Goal: Register for event/course: Sign up to attend an event or enroll in a course

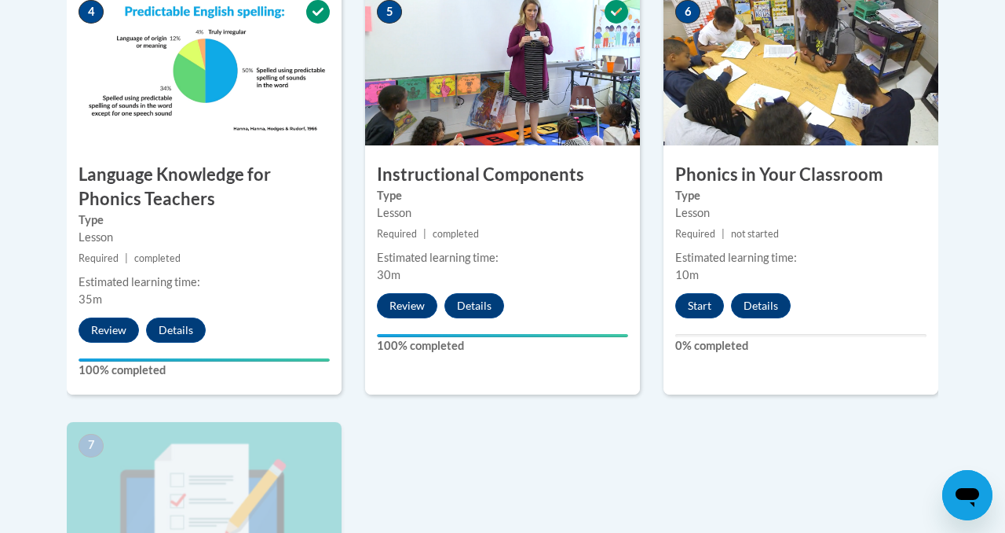
scroll to position [932, 0]
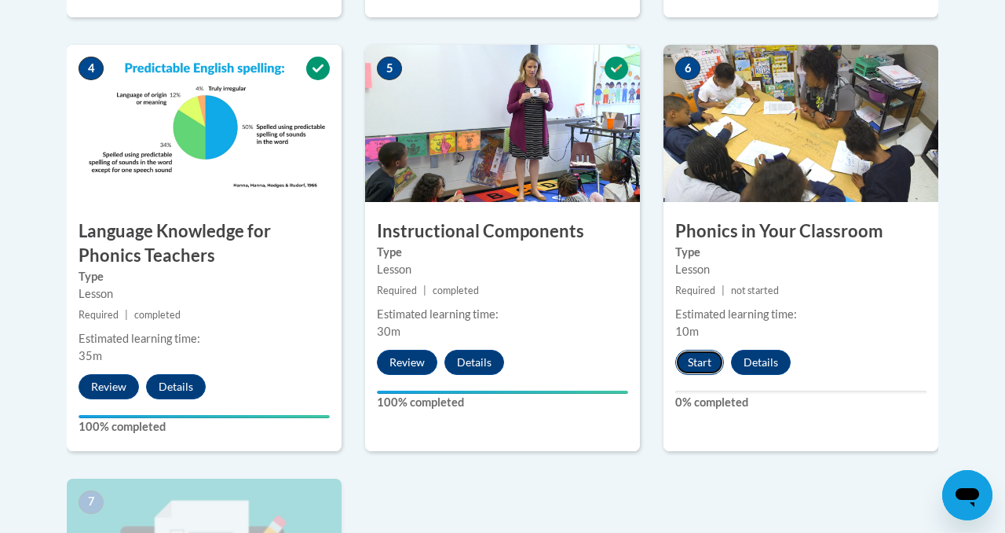
click at [690, 357] on button "Start" at bounding box center [699, 362] width 49 height 25
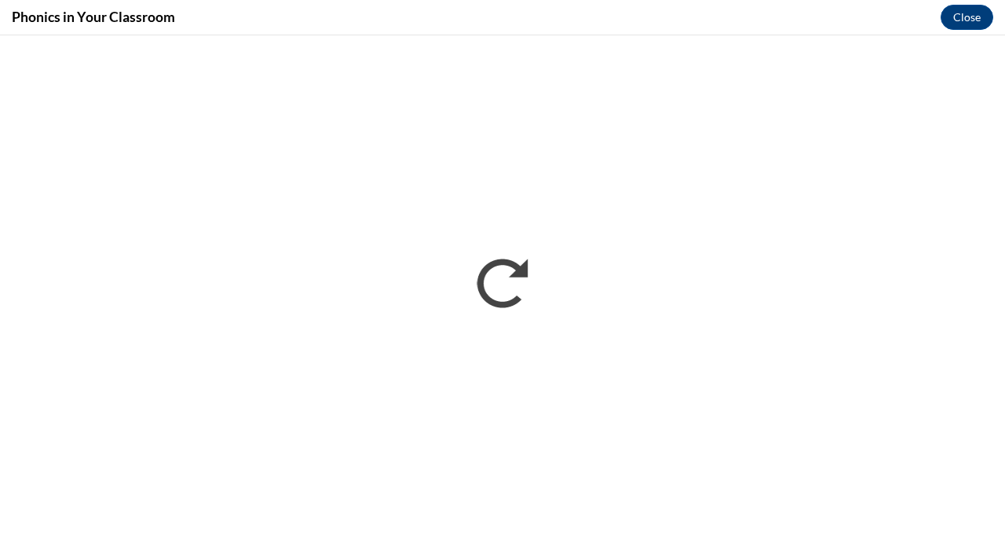
scroll to position [0, 0]
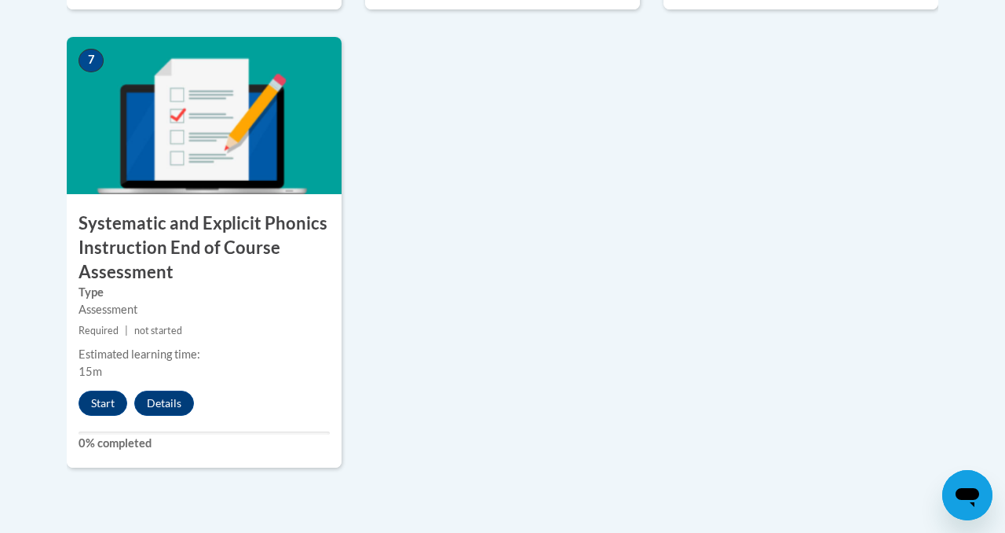
scroll to position [1390, 0]
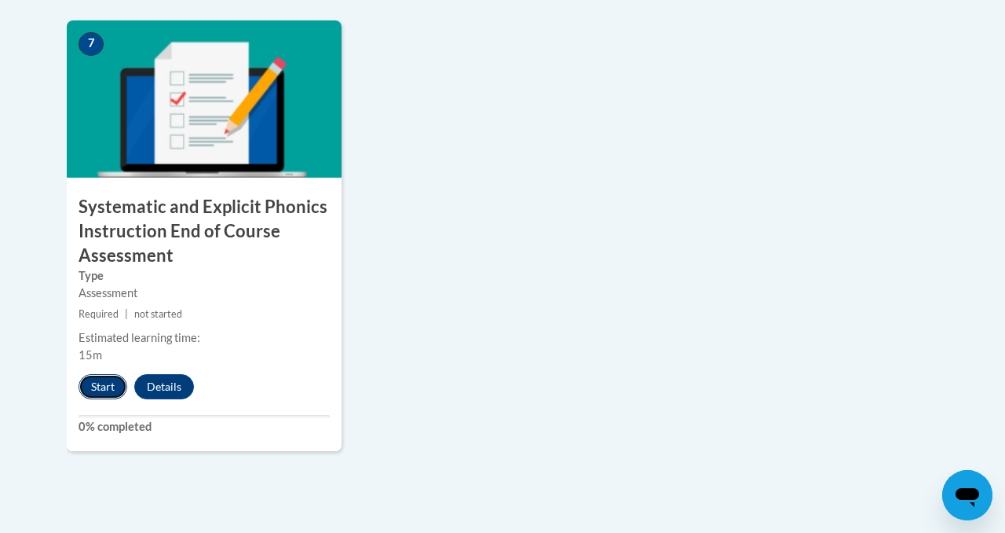
click at [101, 388] on button "Start" at bounding box center [103, 386] width 49 height 25
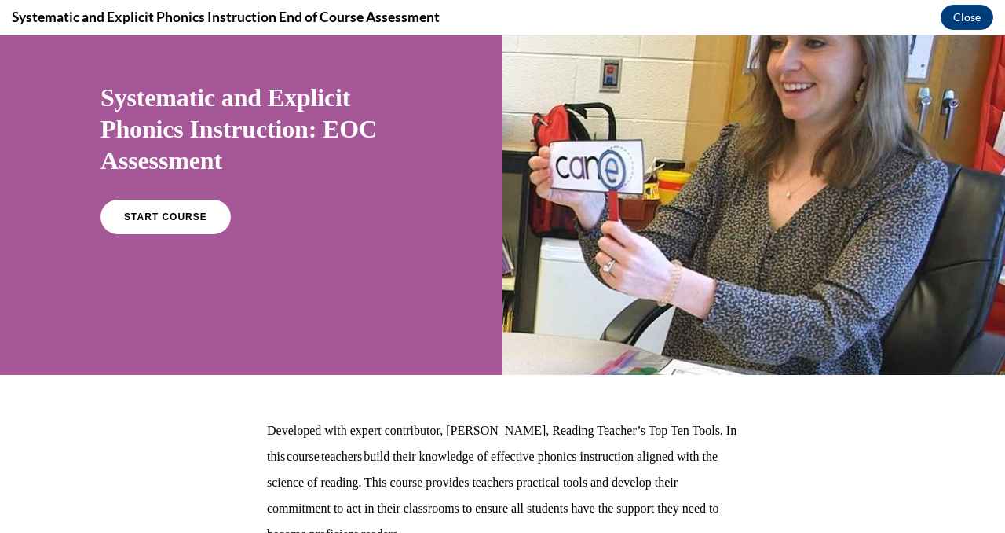
scroll to position [95, 0]
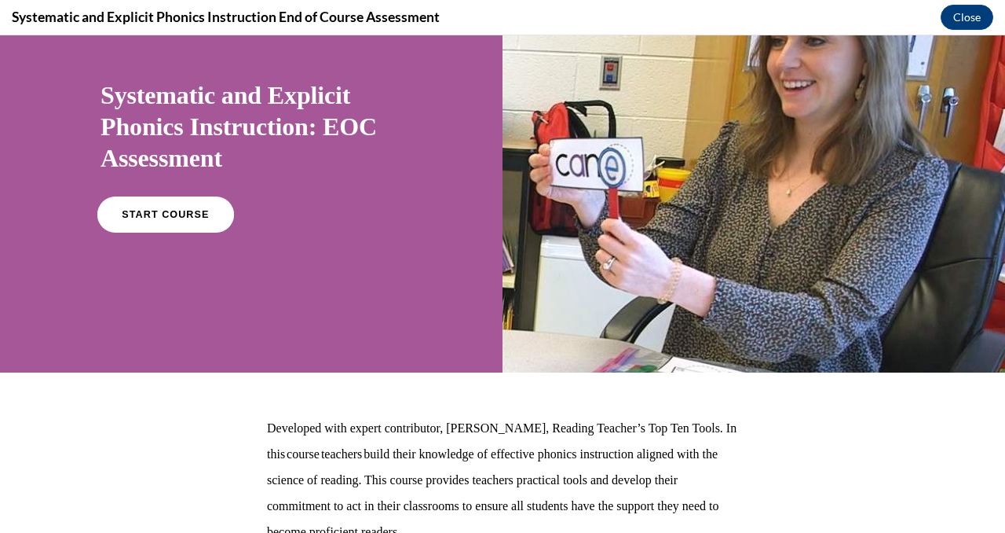
click at [180, 219] on span "START COURSE" at bounding box center [165, 215] width 87 height 12
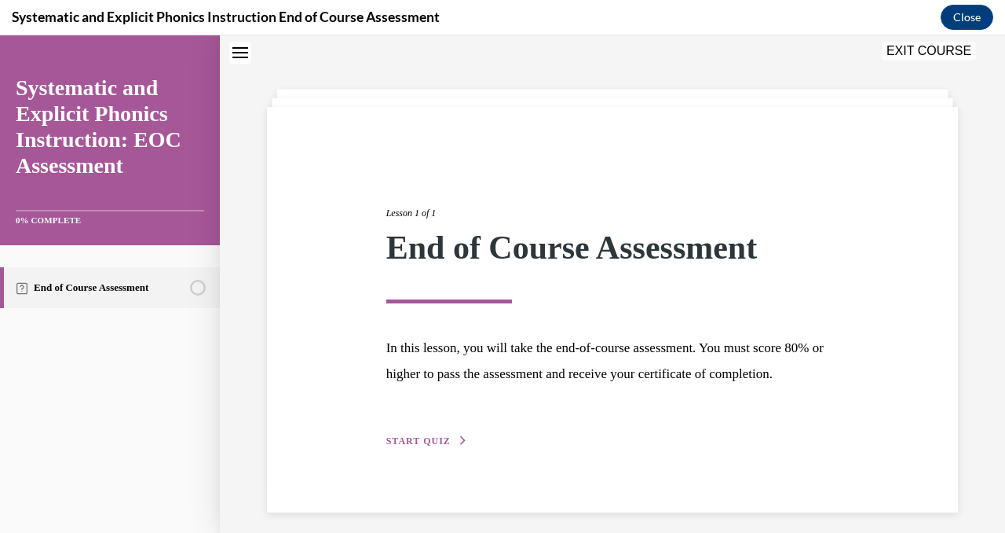
scroll to position [59, 0]
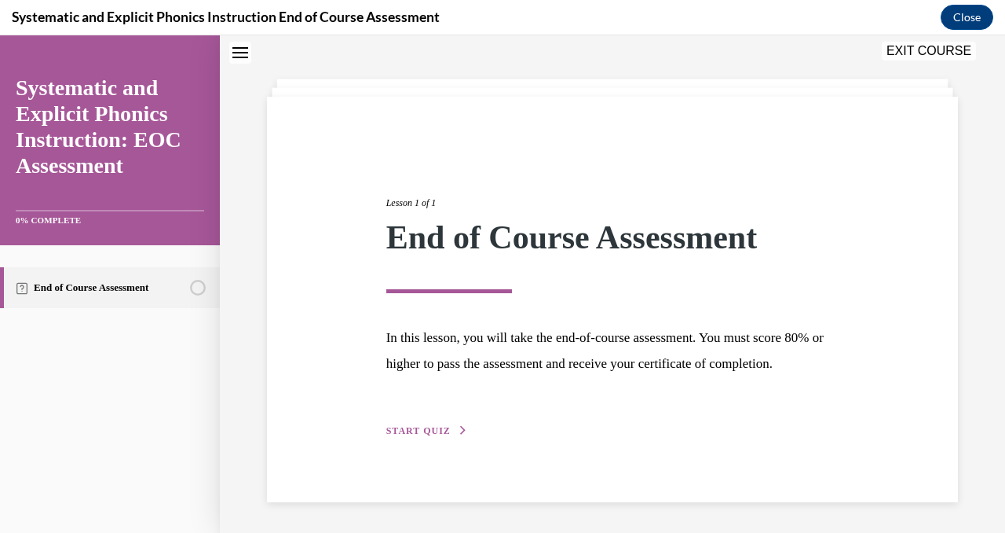
click at [417, 418] on div "Lesson 1 of 1 End of Course Assessment In this lesson, you will take the end-of…" at bounding box center [613, 299] width 477 height 280
click at [420, 426] on span "START QUIZ" at bounding box center [418, 430] width 64 height 11
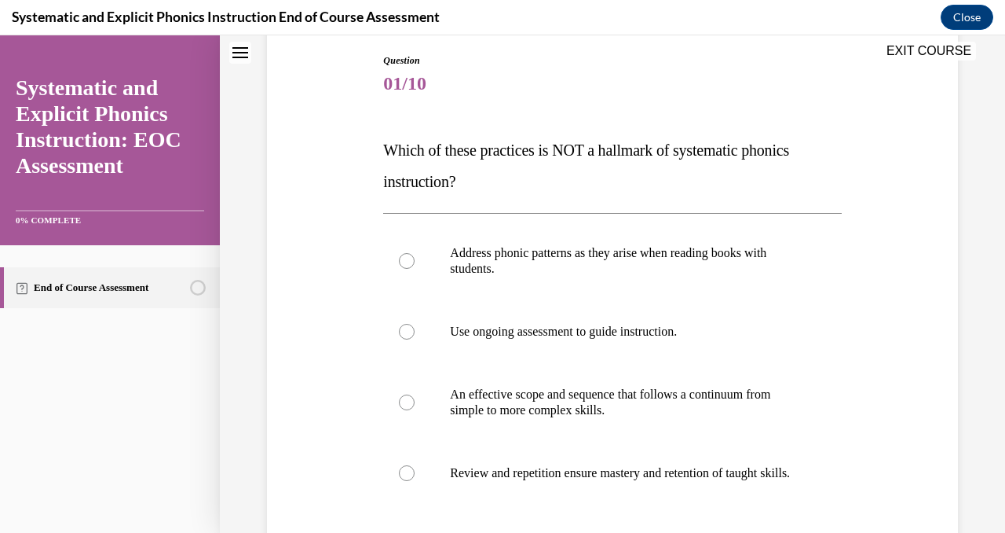
scroll to position [189, 0]
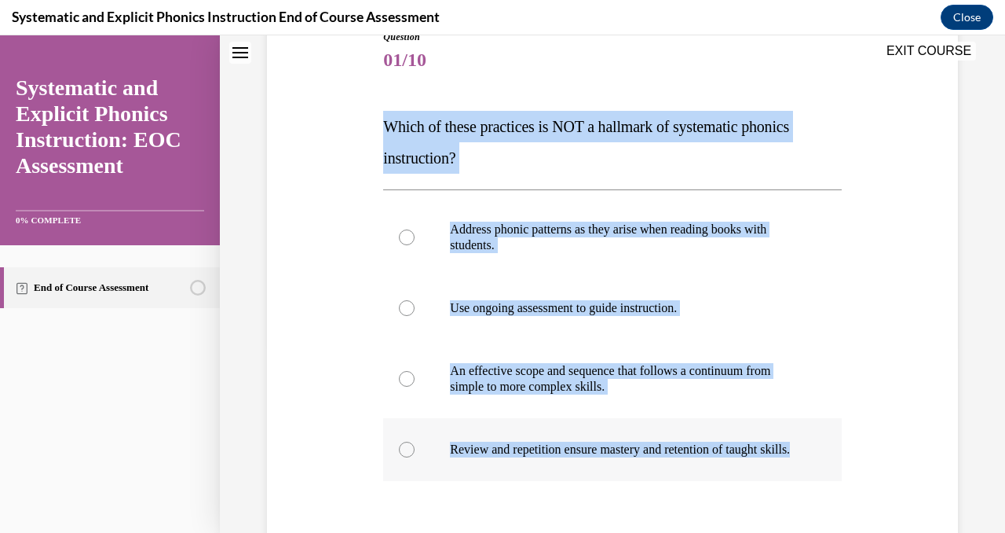
drag, startPoint x: 372, startPoint y: 123, endPoint x: 668, endPoint y: 468, distance: 454.0
click at [668, 468] on div "Question 01/10 Which of these practices is NOT a hallmark of systematic phonics…" at bounding box center [612, 329] width 699 height 693
copy div "Which of these practices is NOT a hallmark of systematic phonics instruction? A…"
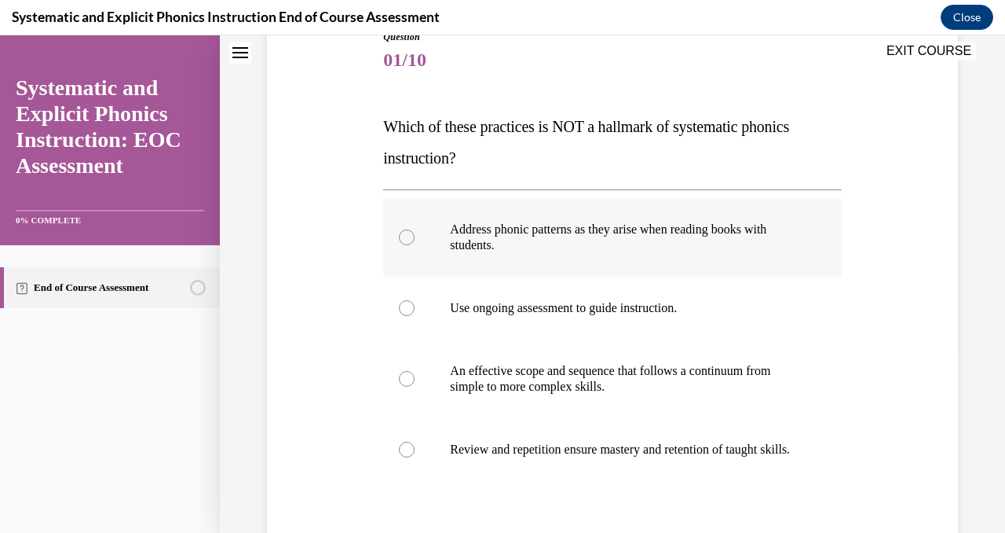
click at [403, 239] on div at bounding box center [407, 237] width 16 height 16
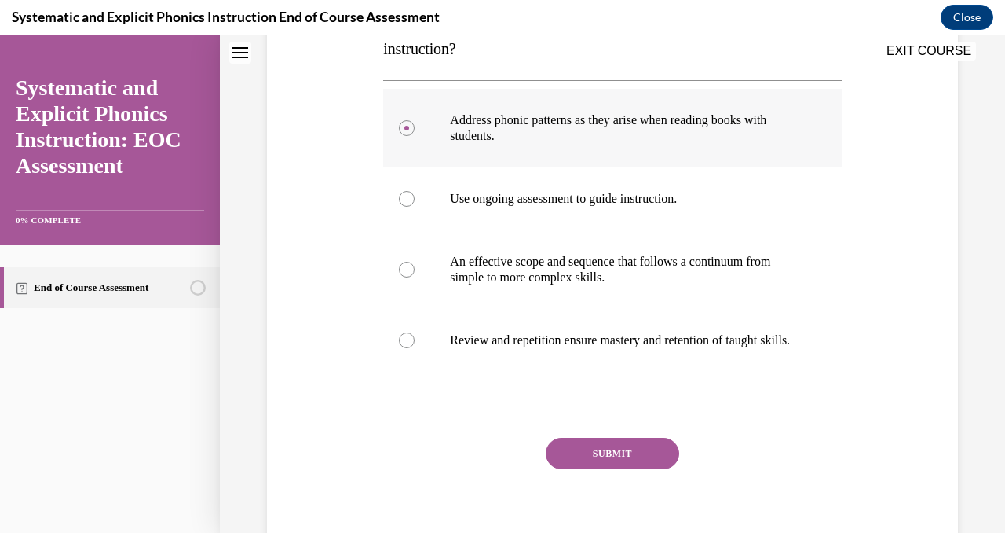
scroll to position [354, 0]
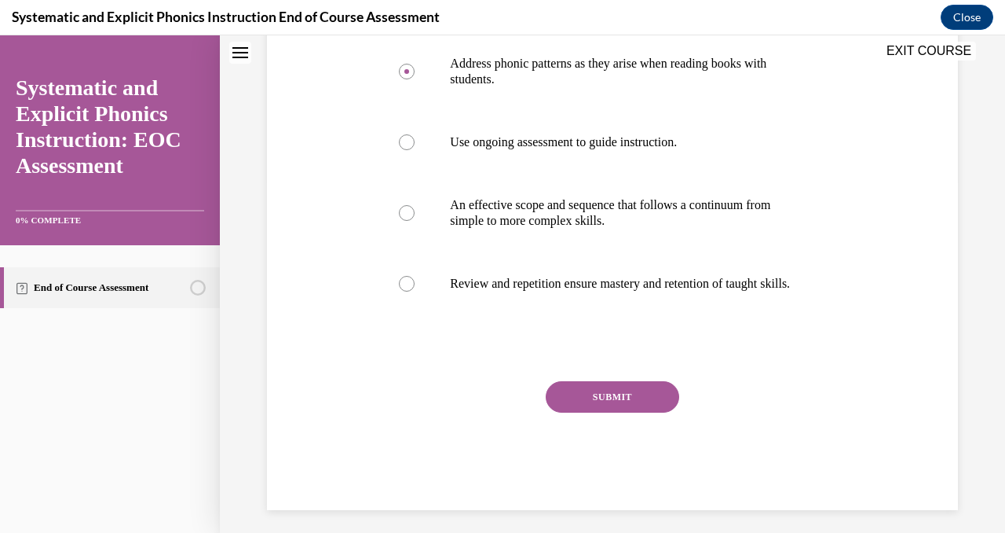
click at [613, 412] on button "SUBMIT" at bounding box center [613, 396] width 134 height 31
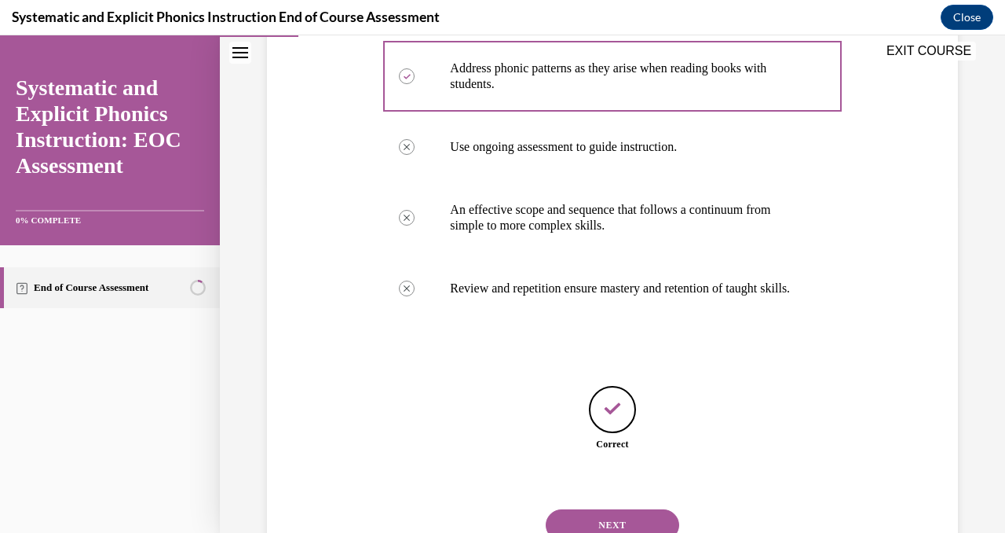
scroll to position [428, 0]
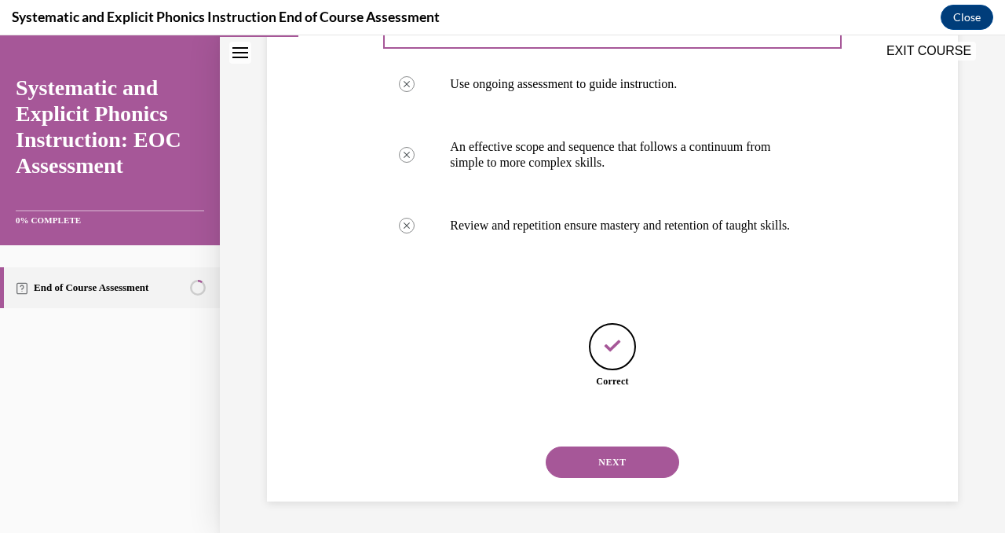
click at [617, 467] on button "NEXT" at bounding box center [613, 461] width 134 height 31
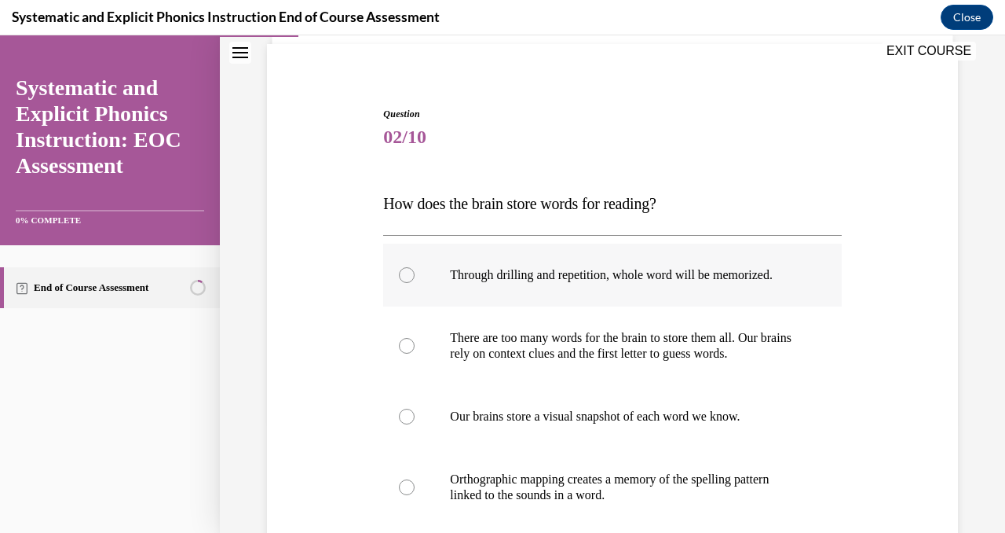
scroll to position [117, 0]
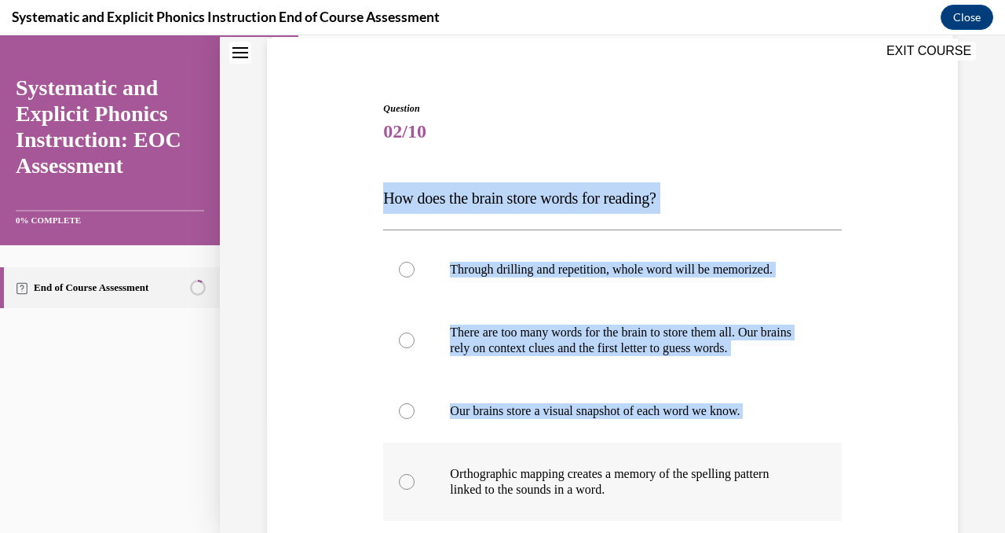
drag, startPoint x: 382, startPoint y: 199, endPoint x: 674, endPoint y: 498, distance: 418.2
click at [674, 498] on div "Question 02/10 How does the brain store words for reading? Through drilling and…" at bounding box center [612, 397] width 466 height 638
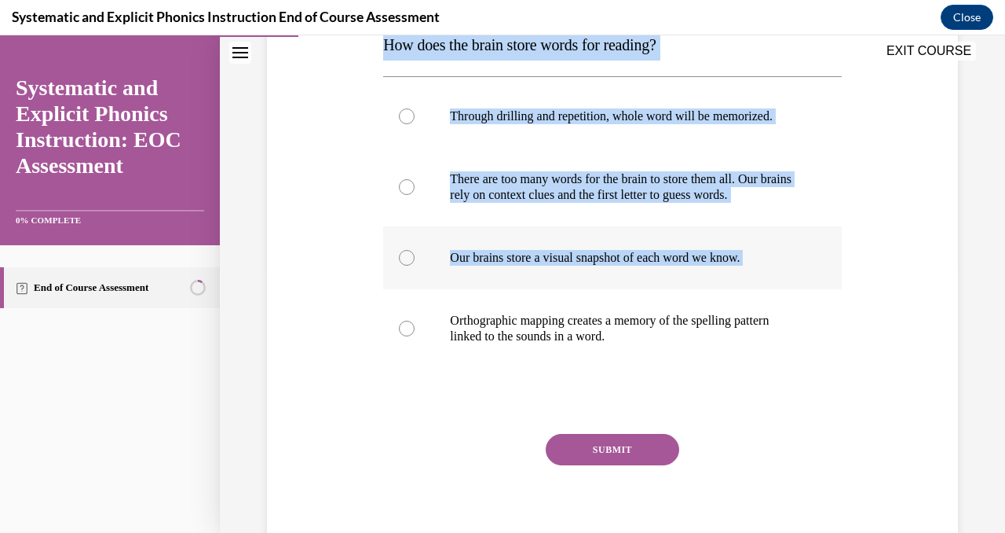
scroll to position [295, 0]
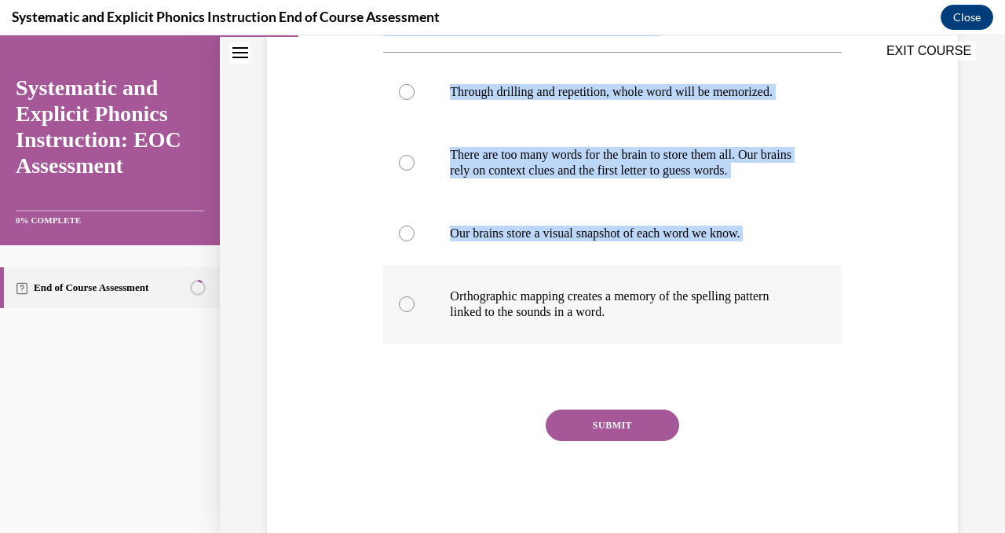
click at [636, 323] on div at bounding box center [612, 304] width 458 height 79
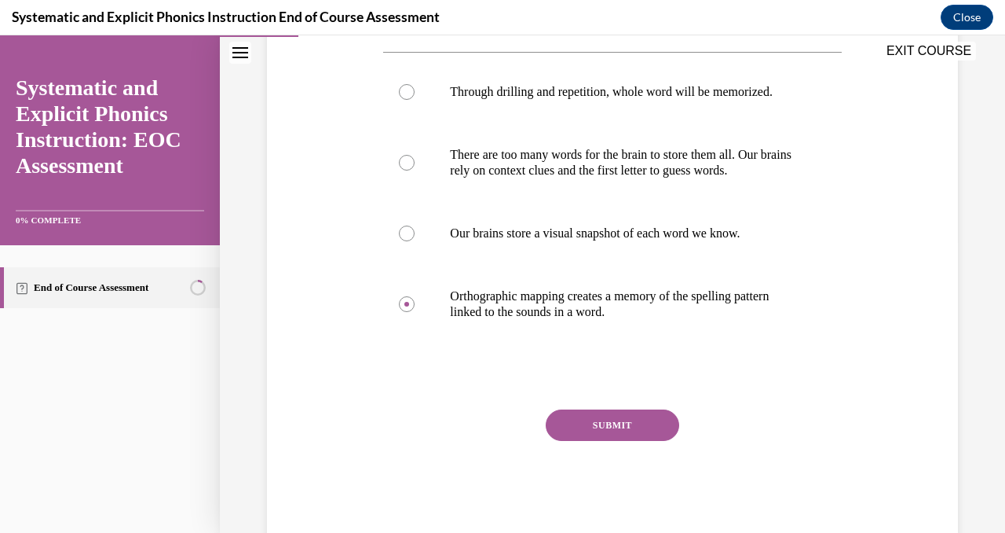
drag, startPoint x: 636, startPoint y: 323, endPoint x: 380, endPoint y: 91, distance: 345.3
click at [380, 90] on div "Question 02/10 How does the brain store words for reading? Through drilling and…" at bounding box center [612, 219] width 466 height 638
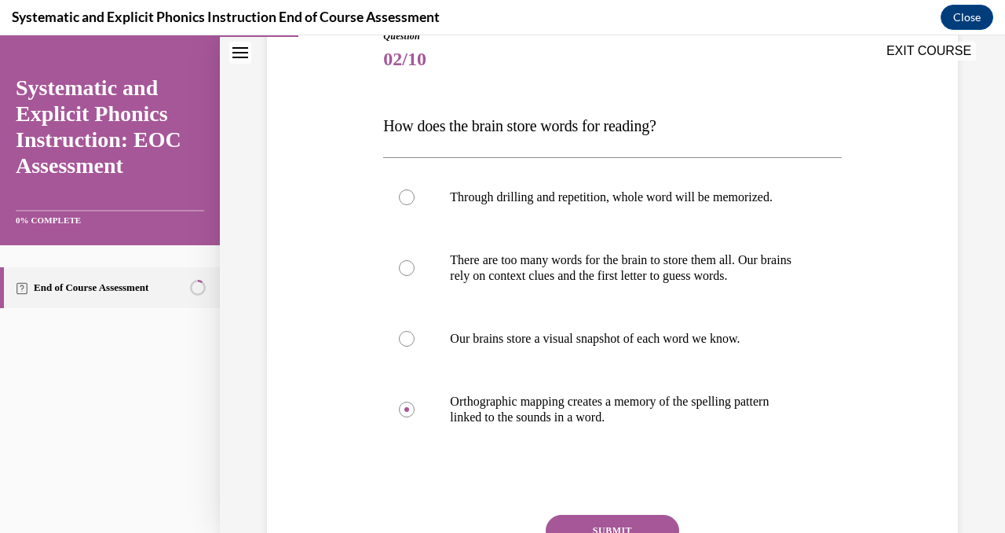
scroll to position [128, 0]
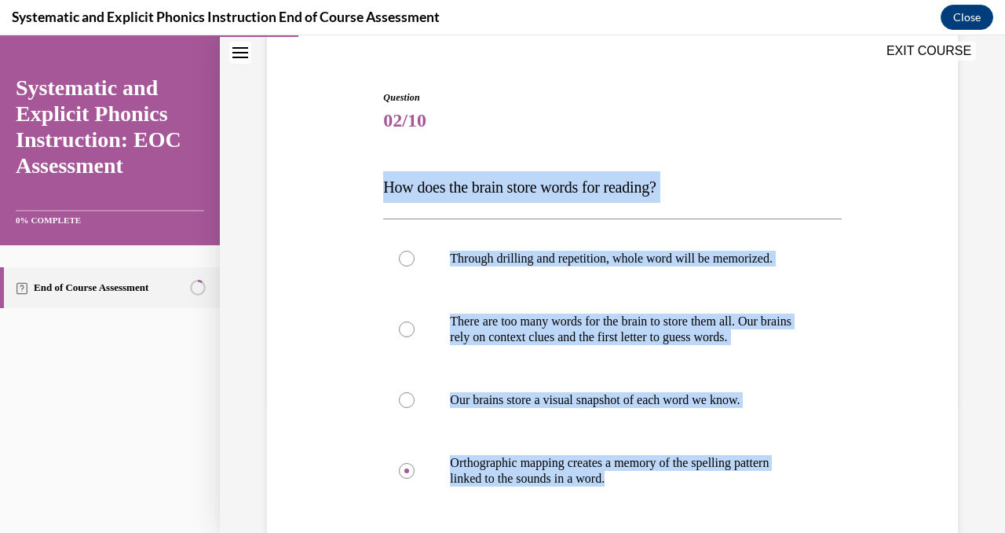
drag, startPoint x: 381, startPoint y: 185, endPoint x: 658, endPoint y: 511, distance: 428.5
click at [658, 511] on div "Question 02/10 How does the brain store words for reading? Through drilling and…" at bounding box center [612, 386] width 466 height 638
copy div "How does the brain store words for reading? Through drilling and repetition, wh…"
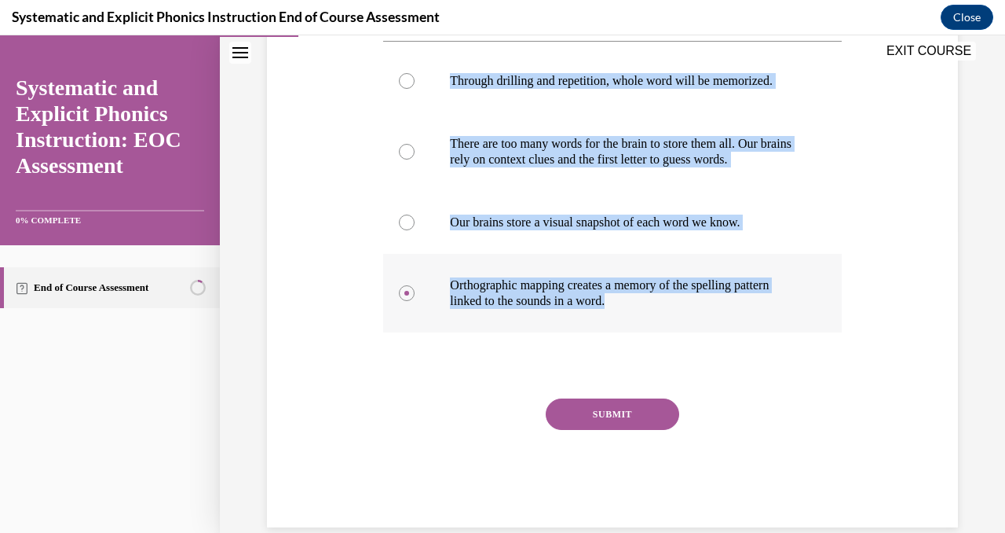
scroll to position [317, 0]
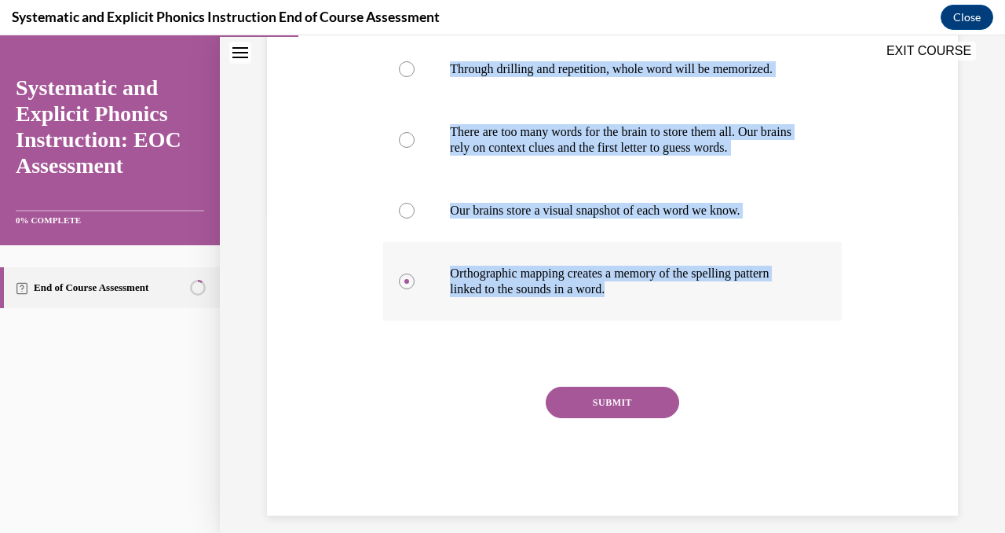
click at [407, 267] on div at bounding box center [612, 281] width 458 height 79
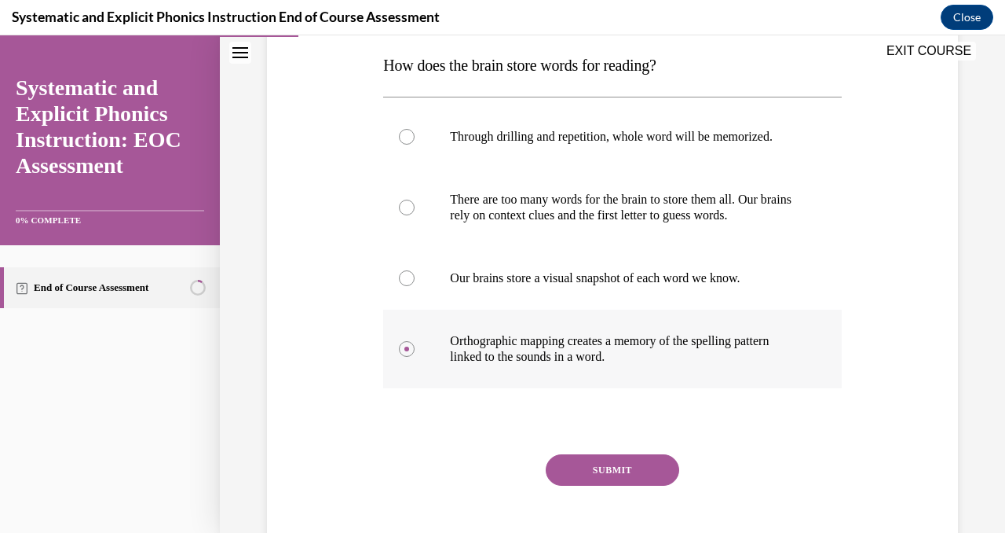
scroll to position [240, 0]
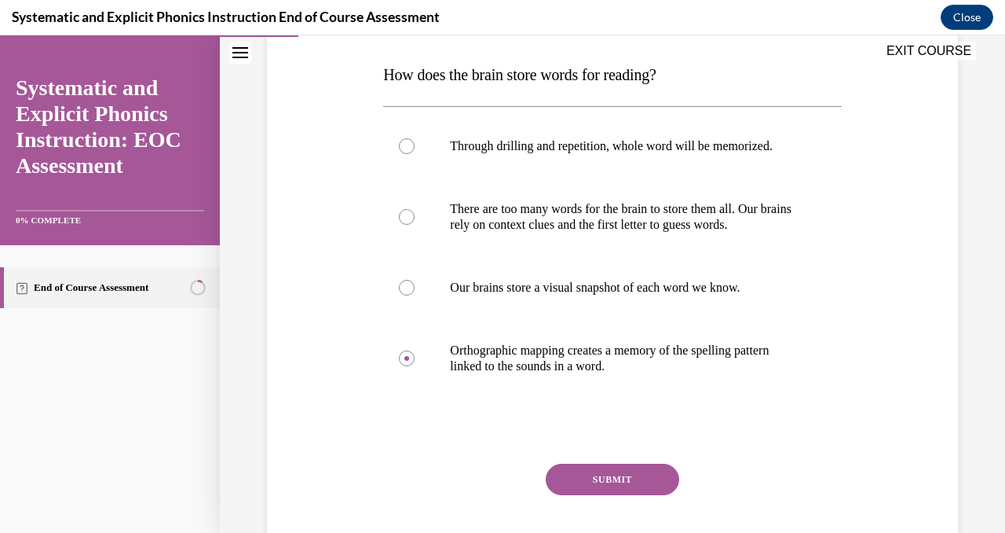
click at [595, 480] on button "SUBMIT" at bounding box center [613, 478] width 134 height 31
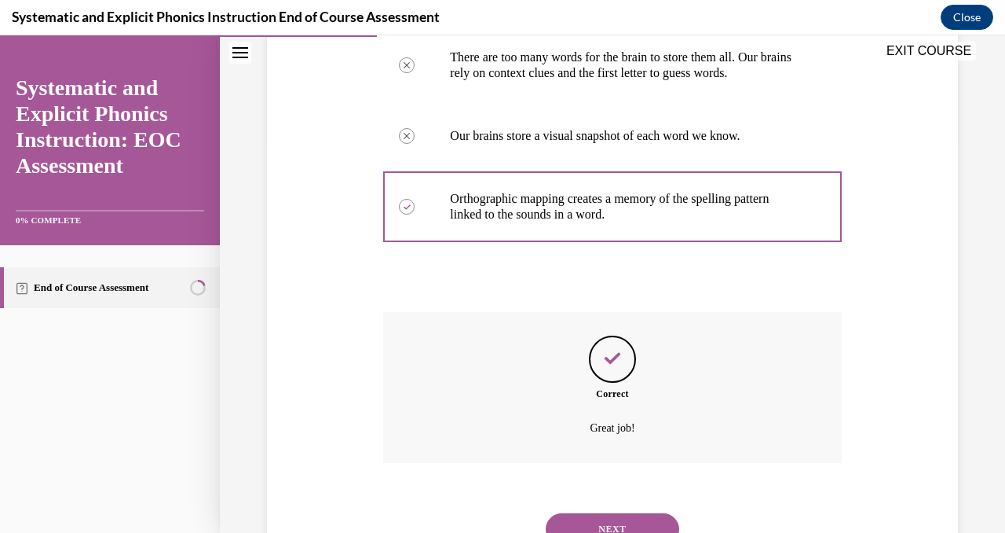
scroll to position [459, 0]
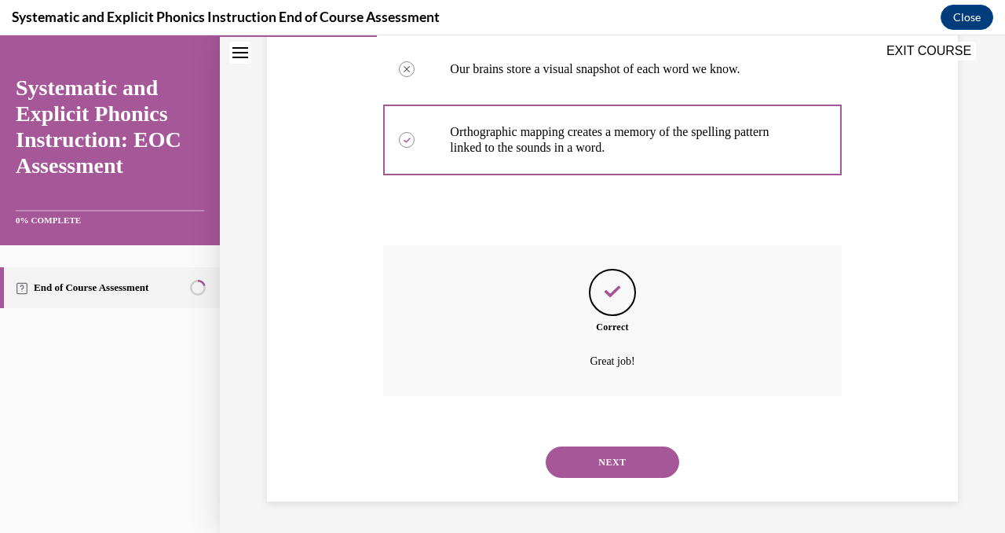
click at [607, 464] on button "NEXT" at bounding box center [613, 461] width 134 height 31
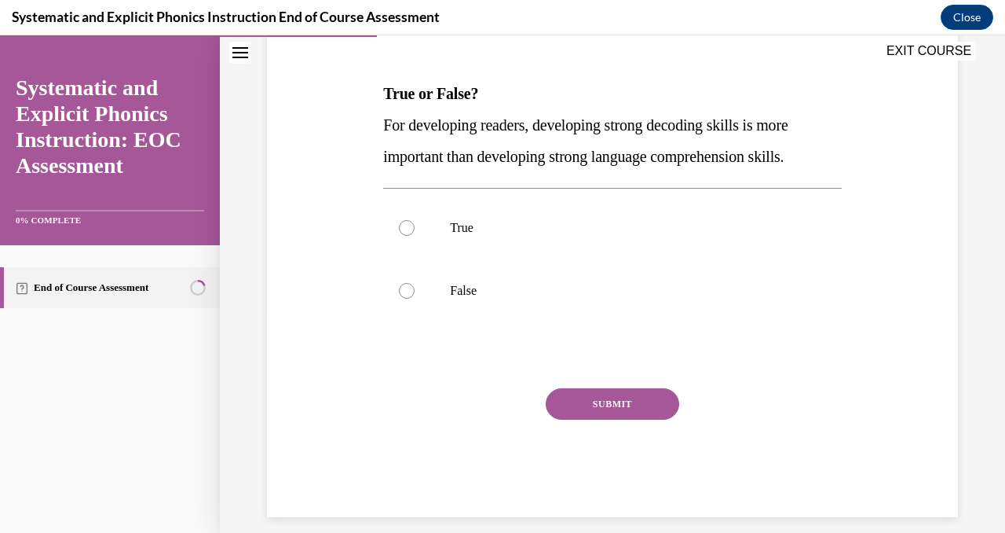
scroll to position [220, 0]
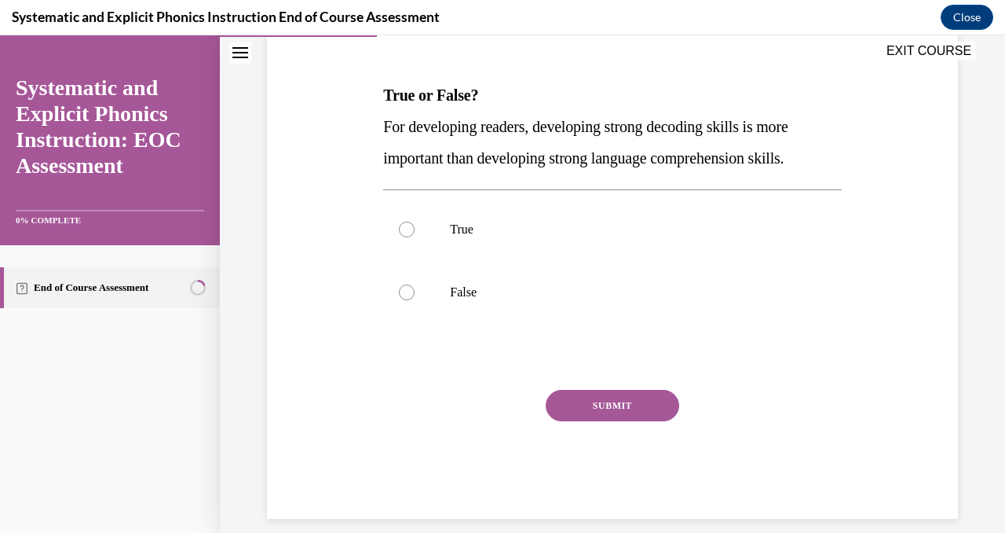
drag, startPoint x: 500, startPoint y: 306, endPoint x: 368, endPoint y: 142, distance: 209.5
click at [368, 142] on div "Question 03/10 True or False? For developing readers, developing strong decodin…" at bounding box center [612, 234] width 699 height 567
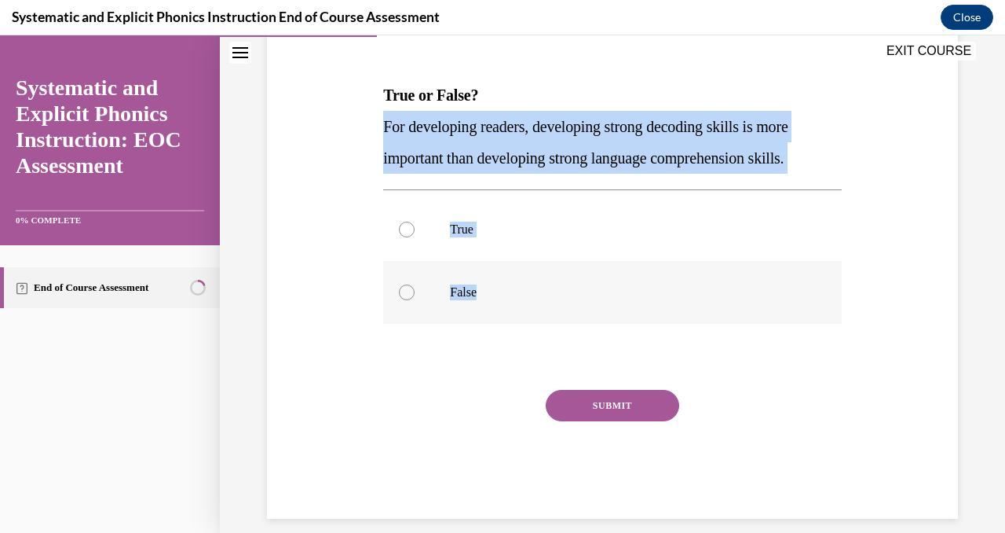
drag, startPoint x: 380, startPoint y: 124, endPoint x: 496, endPoint y: 291, distance: 202.6
click at [496, 291] on div "Question 03/10 True or False? For developing readers, developing strong decodin…" at bounding box center [612, 247] width 466 height 544
copy div "For developing readers, developing strong decoding skills is more important tha…"
click at [400, 298] on div at bounding box center [612, 292] width 458 height 63
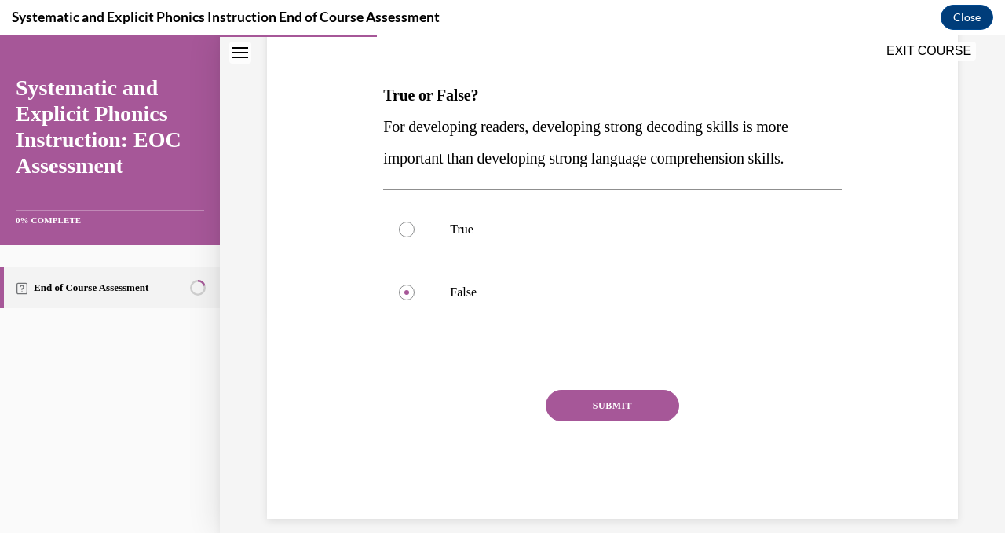
click at [573, 414] on button "SUBMIT" at bounding box center [613, 405] width 134 height 31
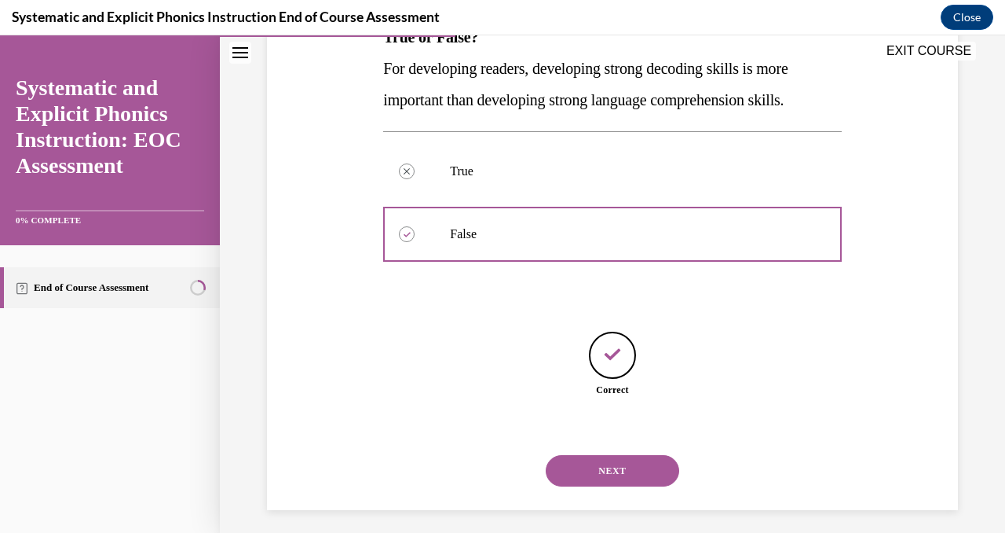
scroll to position [287, 0]
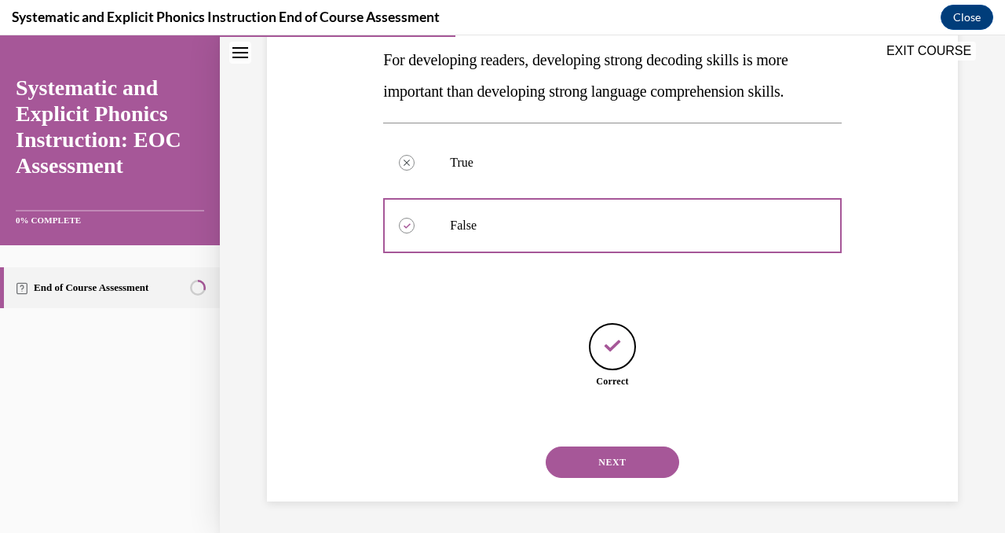
click at [621, 460] on button "NEXT" at bounding box center [613, 461] width 134 height 31
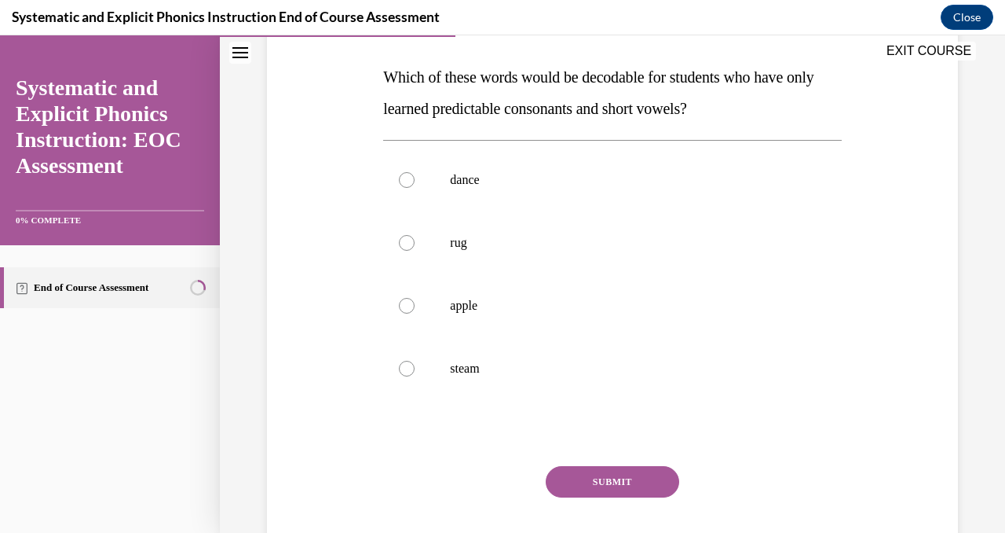
scroll to position [243, 0]
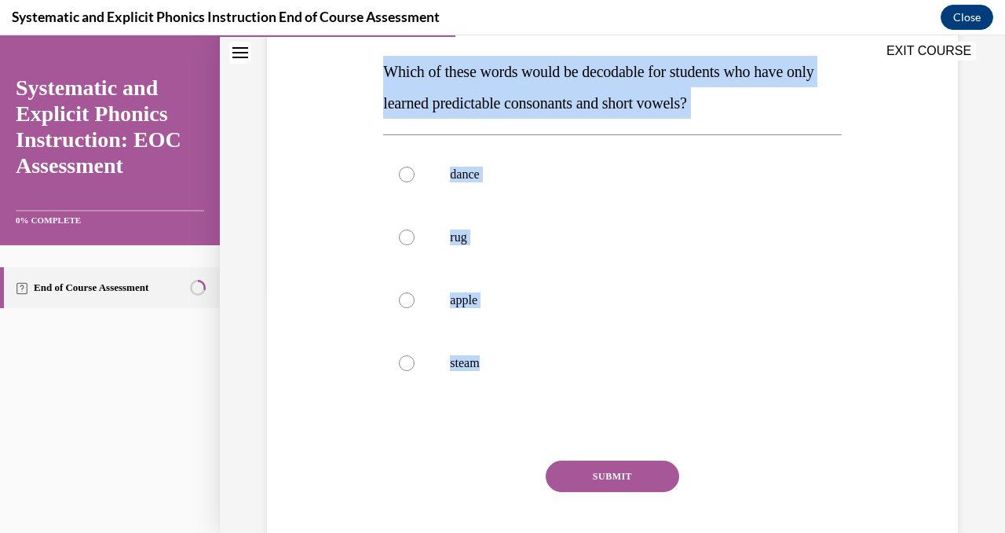
drag, startPoint x: 374, startPoint y: 72, endPoint x: 542, endPoint y: 409, distance: 376.5
click at [542, 409] on div "Question 04/10 Which of these words would be decodable for students who have on…" at bounding box center [612, 258] width 699 height 661
copy div "Which of these words would be decodable for students who have only learned pred…"
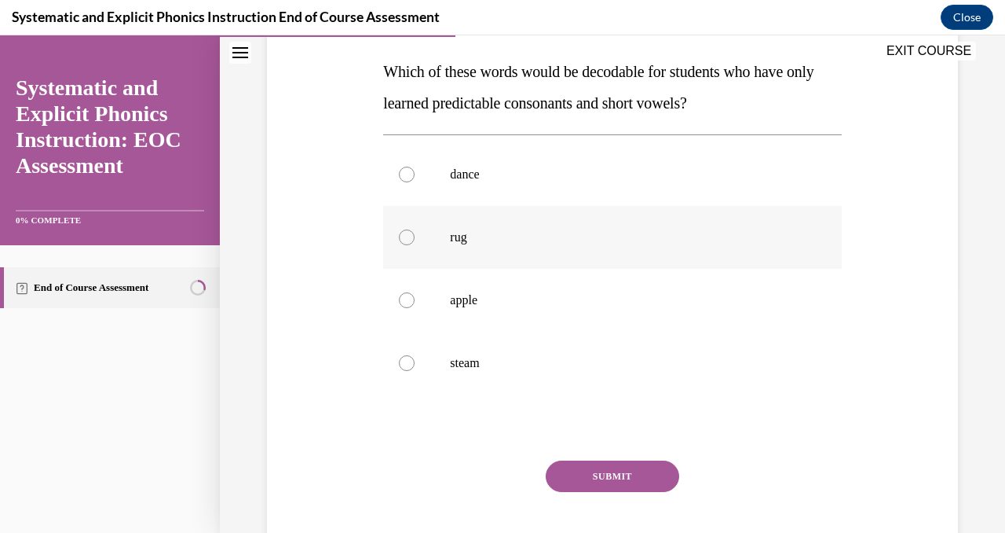
click at [404, 243] on div at bounding box center [407, 237] width 16 height 16
click at [594, 475] on button "SUBMIT" at bounding box center [613, 475] width 134 height 31
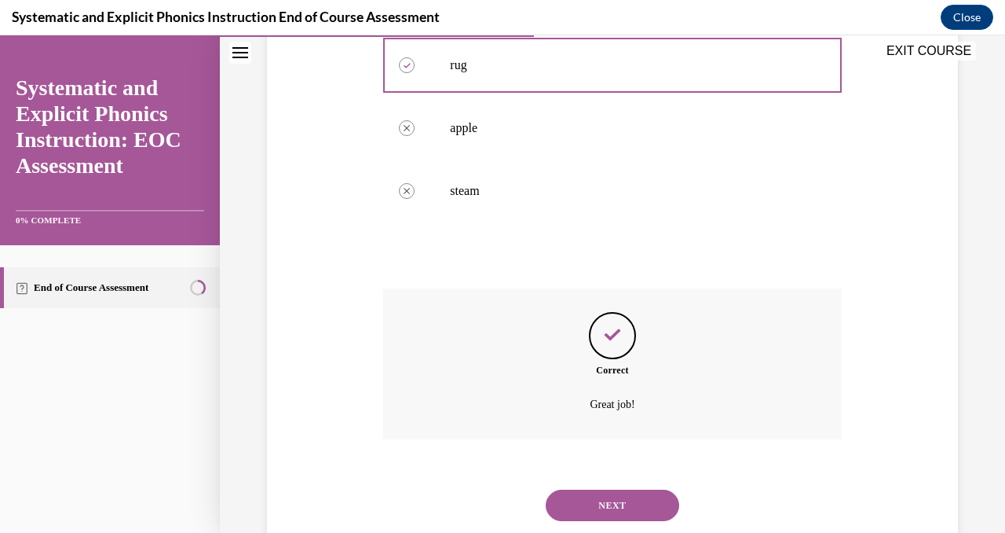
scroll to position [410, 0]
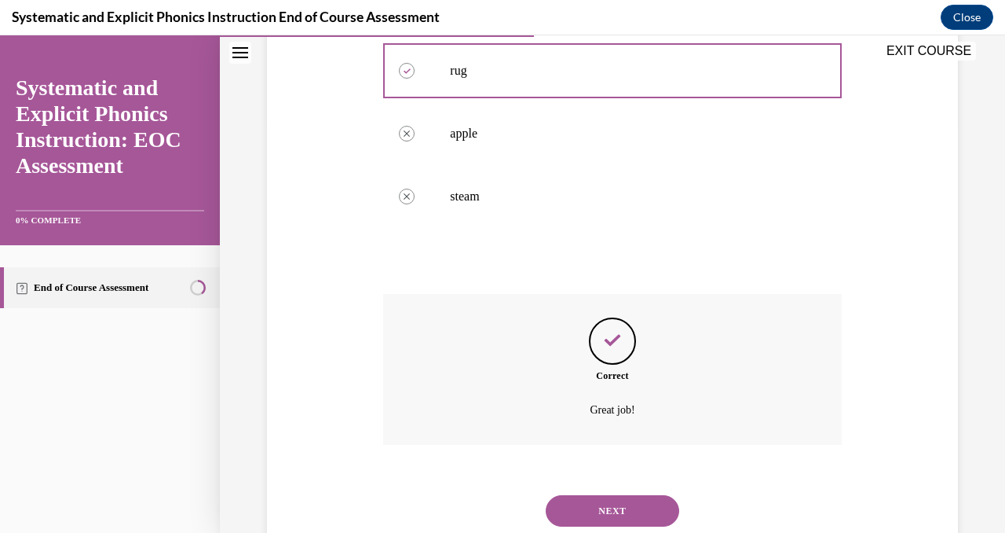
click at [642, 511] on button "NEXT" at bounding box center [613, 510] width 134 height 31
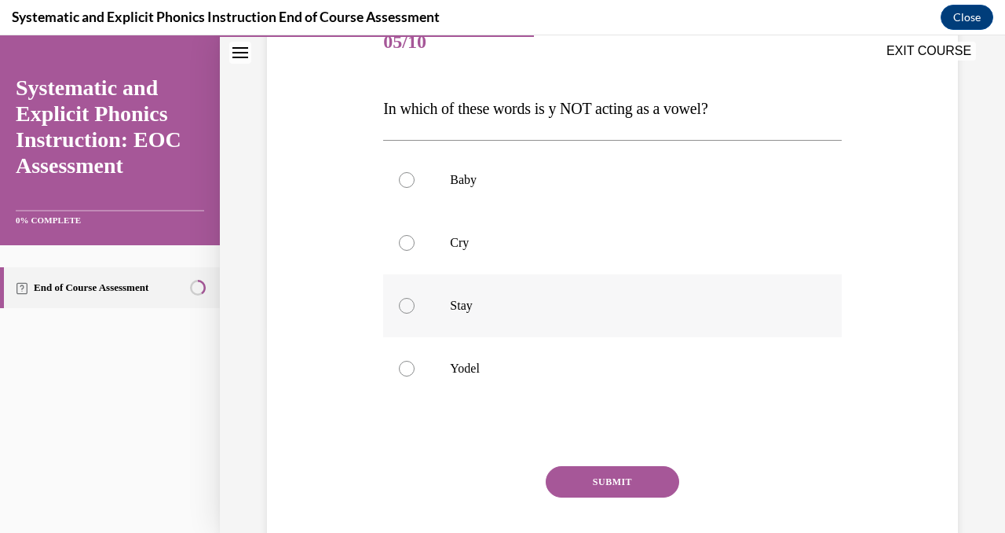
scroll to position [221, 0]
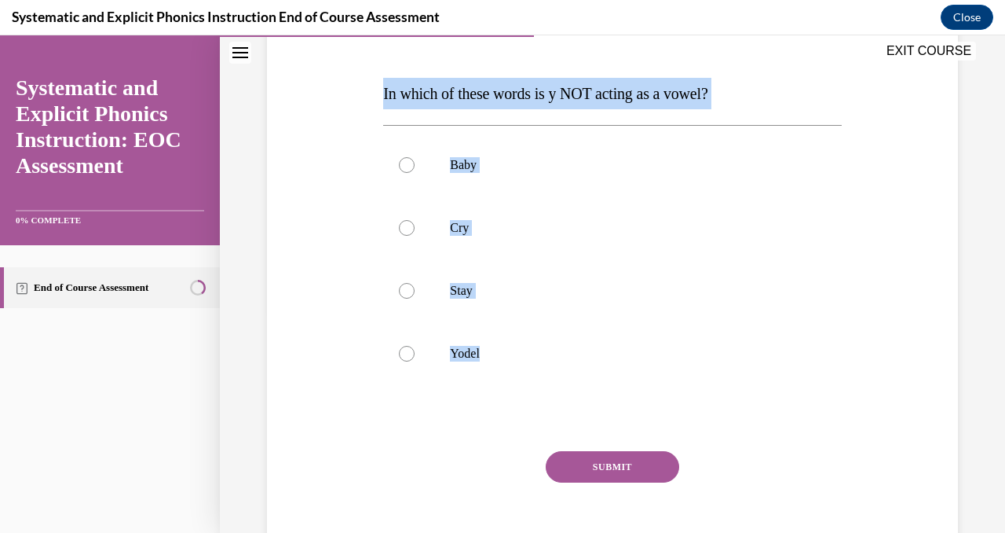
drag, startPoint x: 505, startPoint y: 355, endPoint x: 380, endPoint y: 70, distance: 311.3
click at [380, 70] on div "Question 05/10 In which of these words is y NOT acting as a vowel? Baby Cry Sta…" at bounding box center [612, 276] width 466 height 606
copy div "In which of these words is y NOT acting as a vowel? Baby Cry Stay Yodel"
click at [406, 361] on div at bounding box center [612, 353] width 458 height 63
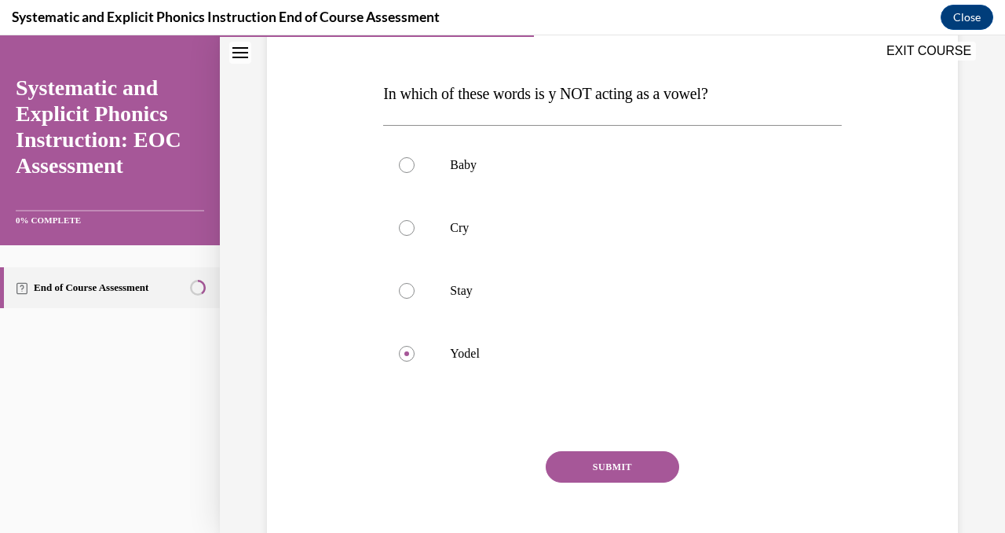
click at [634, 479] on button "SUBMIT" at bounding box center [613, 466] width 134 height 31
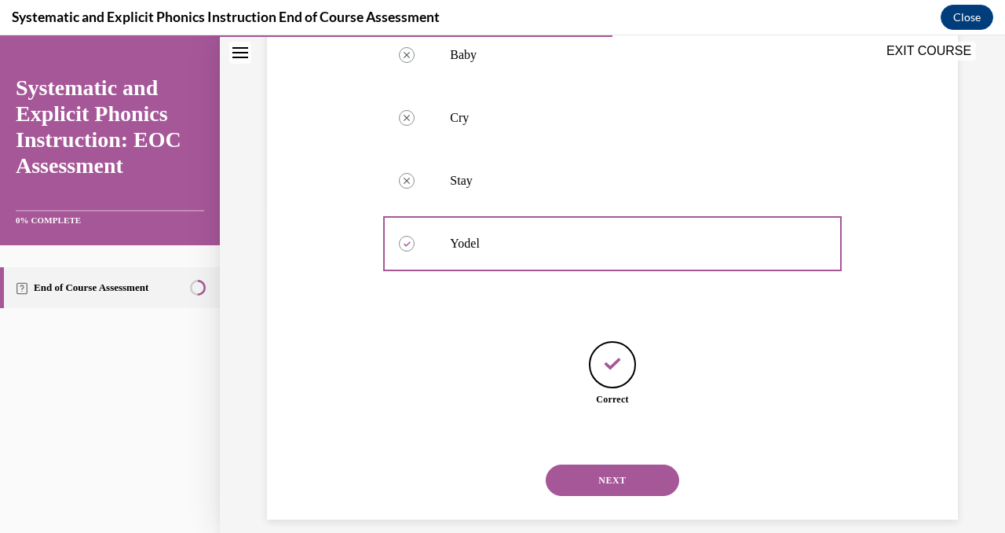
scroll to position [350, 0]
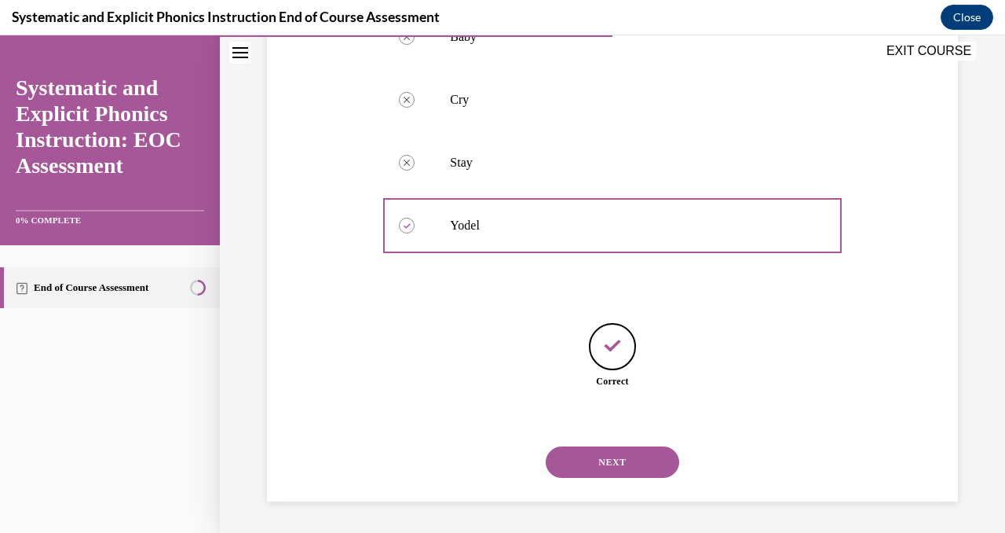
click at [626, 468] on button "NEXT" at bounding box center [613, 461] width 134 height 31
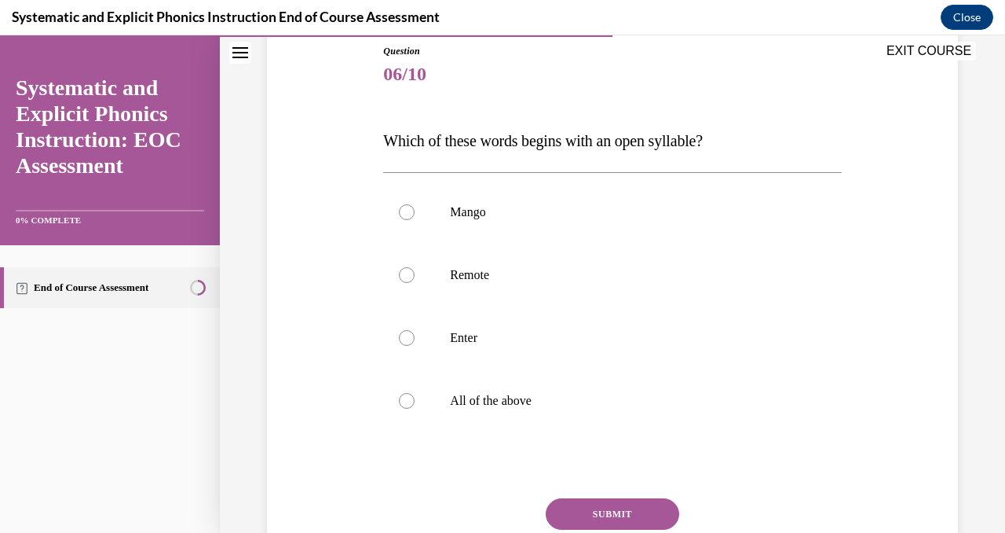
scroll to position [185, 0]
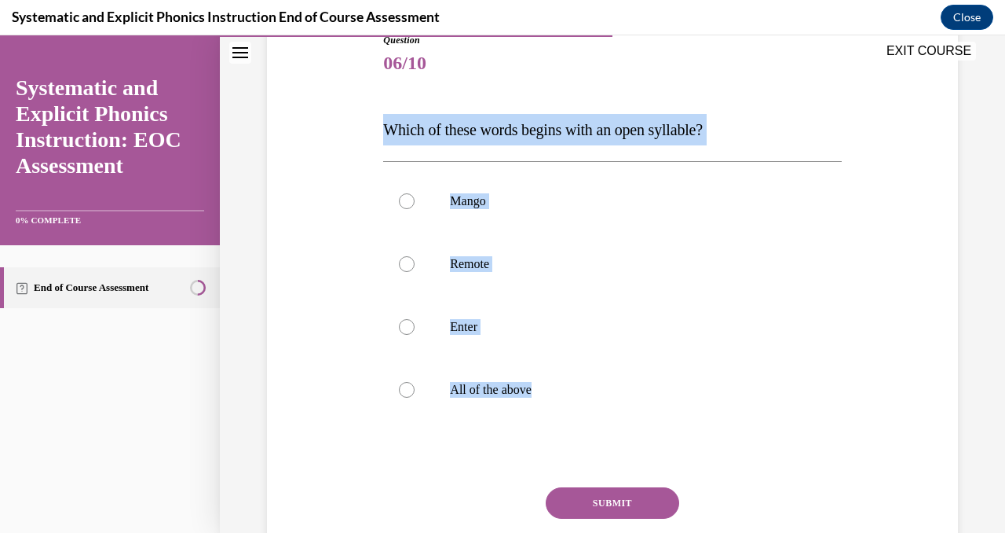
drag, startPoint x: 557, startPoint y: 393, endPoint x: 355, endPoint y: 86, distance: 367.5
click at [355, 86] on div "Question 06/10 Which of these words begins with an open syllable? Mango Remote …" at bounding box center [612, 301] width 699 height 630
copy div "Which of these words begins with an open syllable? Mango Remote Enter All of th…"
click at [401, 269] on div at bounding box center [407, 264] width 16 height 16
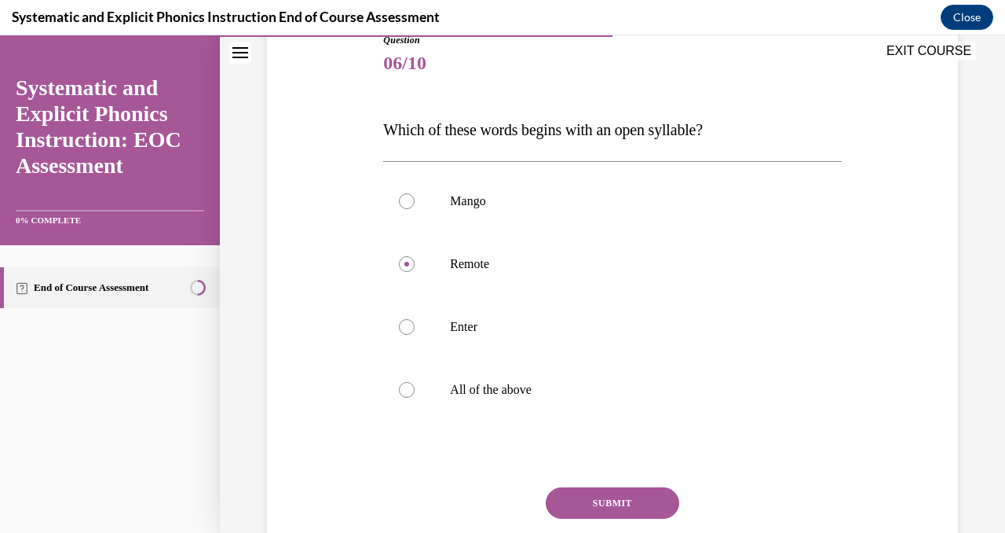
click at [610, 501] on button "SUBMIT" at bounding box center [613, 502] width 134 height 31
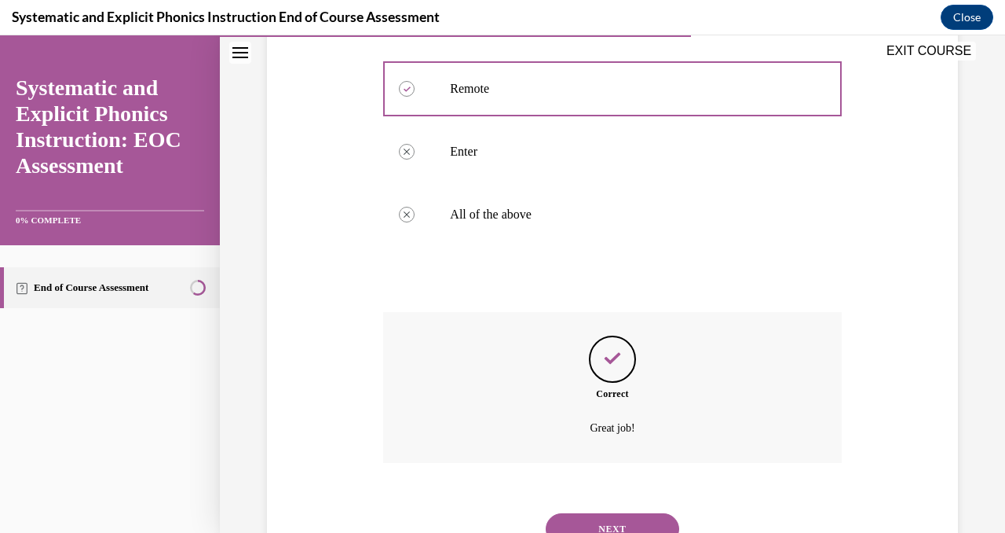
scroll to position [427, 0]
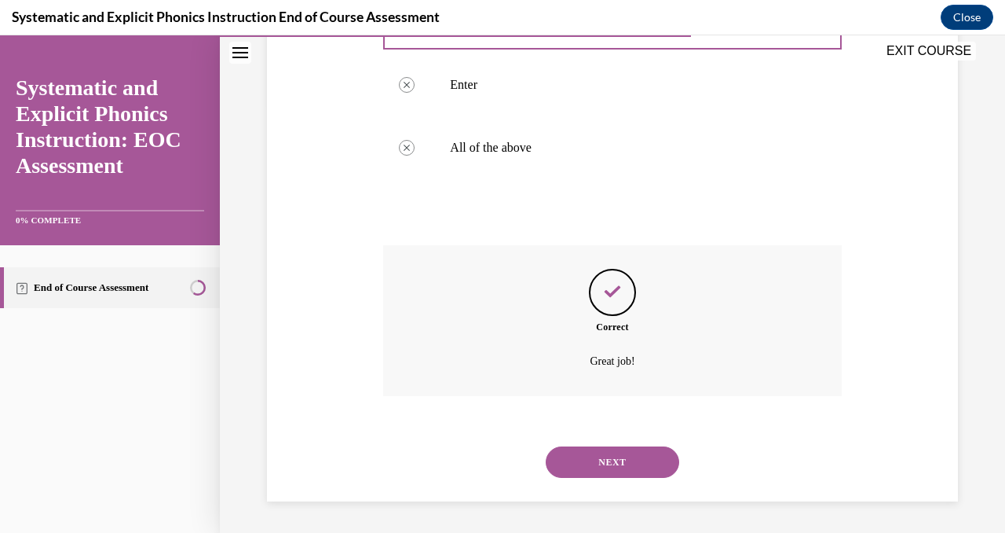
click at [606, 467] on button "NEXT" at bounding box center [613, 461] width 134 height 31
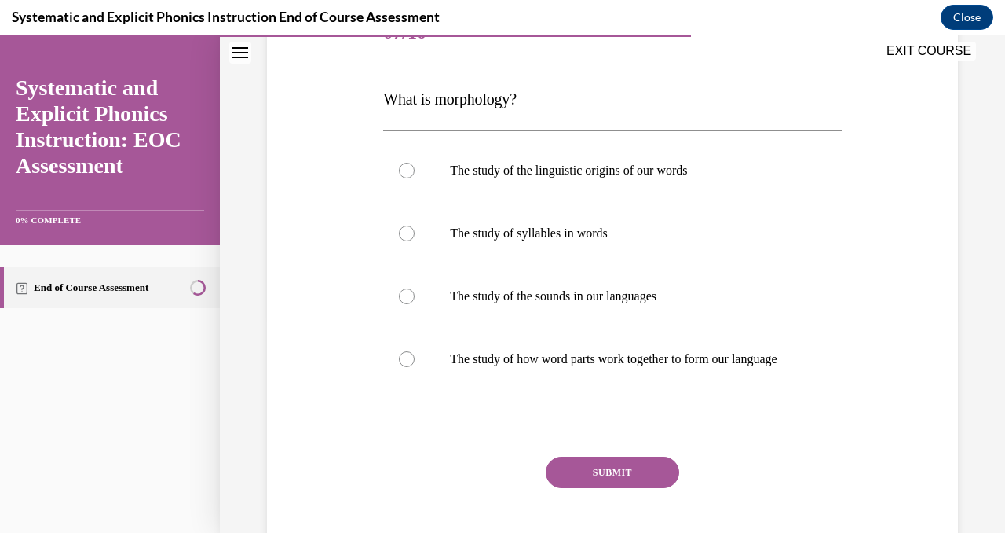
scroll to position [221, 0]
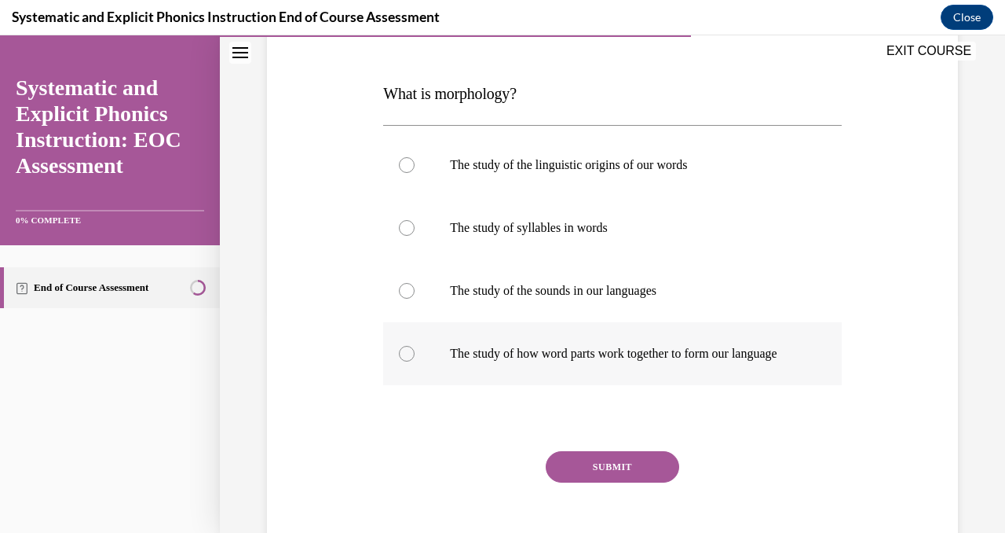
click at [404, 361] on div at bounding box center [407, 354] width 16 height 16
click at [599, 482] on button "SUBMIT" at bounding box center [613, 466] width 134 height 31
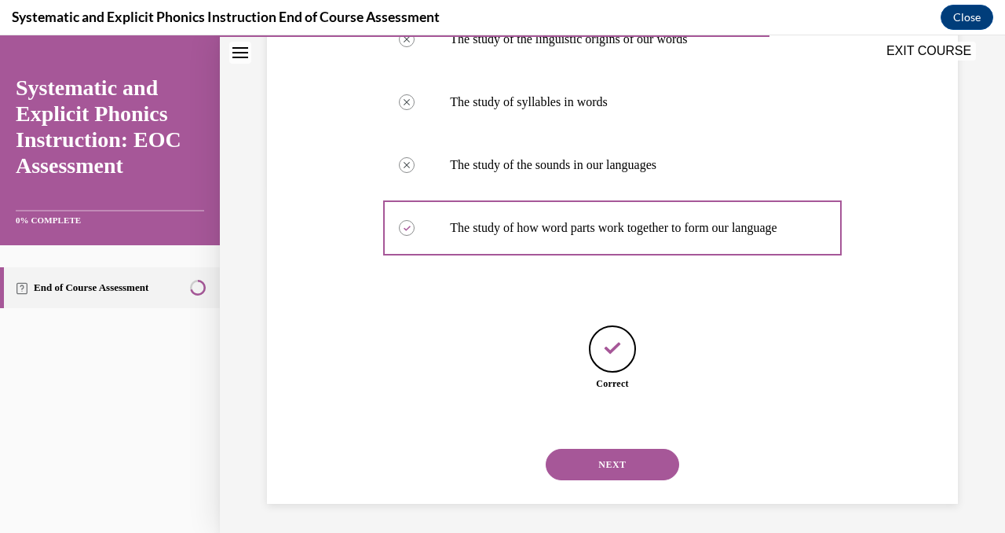
scroll to position [365, 0]
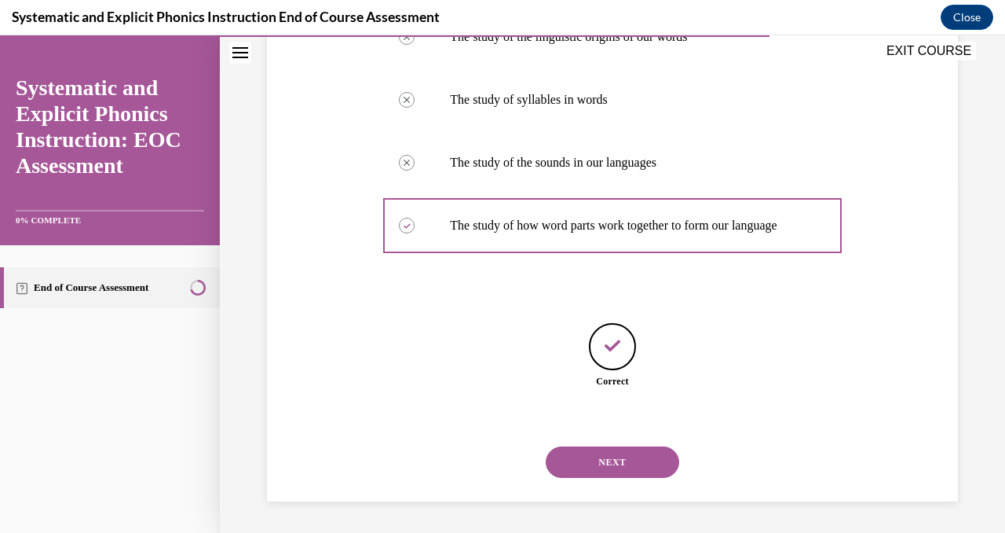
click at [612, 470] on button "NEXT" at bounding box center [613, 461] width 134 height 31
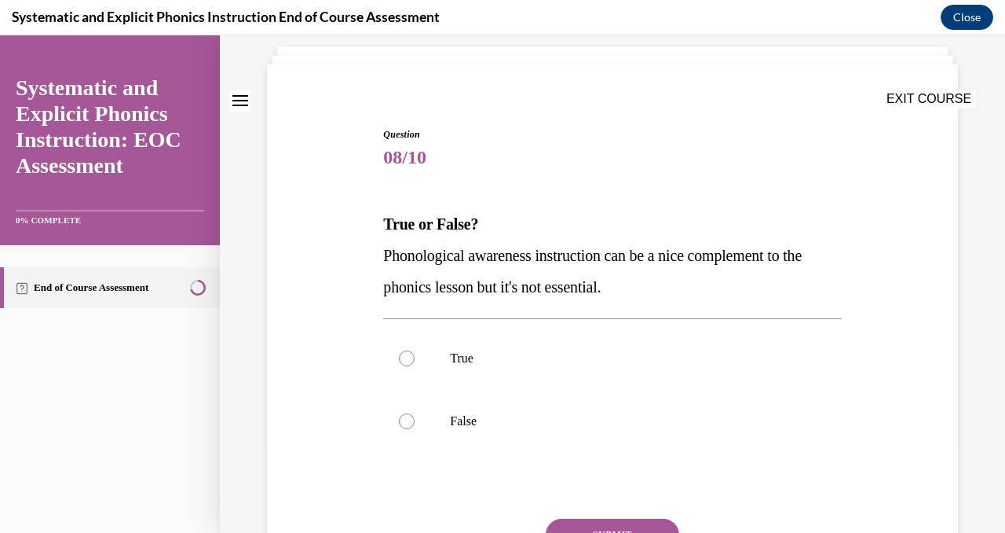
scroll to position [119, 0]
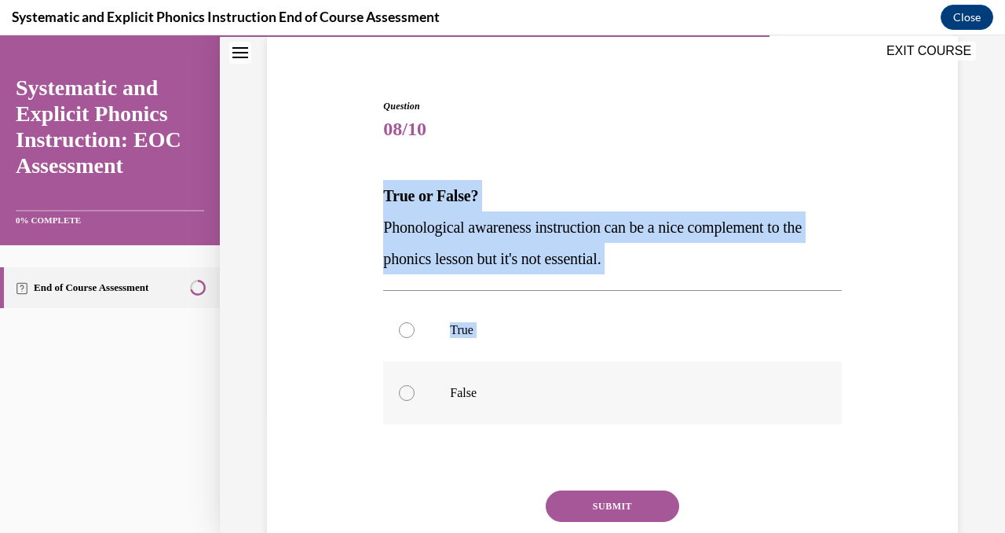
drag, startPoint x: 375, startPoint y: 197, endPoint x: 545, endPoint y: 417, distance: 278.2
click at [545, 417] on div "Question 08/10 True or False? Phonological awareness instruction can be a nice …" at bounding box center [612, 335] width 699 height 567
click at [401, 201] on strong "True or False?" at bounding box center [430, 195] width 95 height 17
drag, startPoint x: 389, startPoint y: 196, endPoint x: 559, endPoint y: 382, distance: 251.8
click at [559, 382] on div "Question 08/10 True or False? Phonological awareness instruction can be a nice …" at bounding box center [612, 359] width 458 height 520
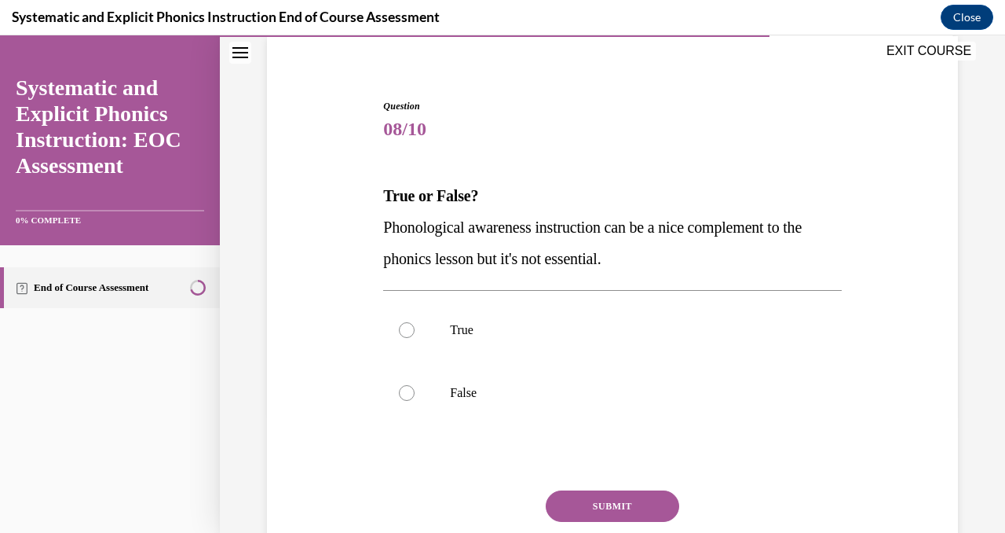
click at [383, 194] on strong "True or False?" at bounding box center [430, 195] width 95 height 17
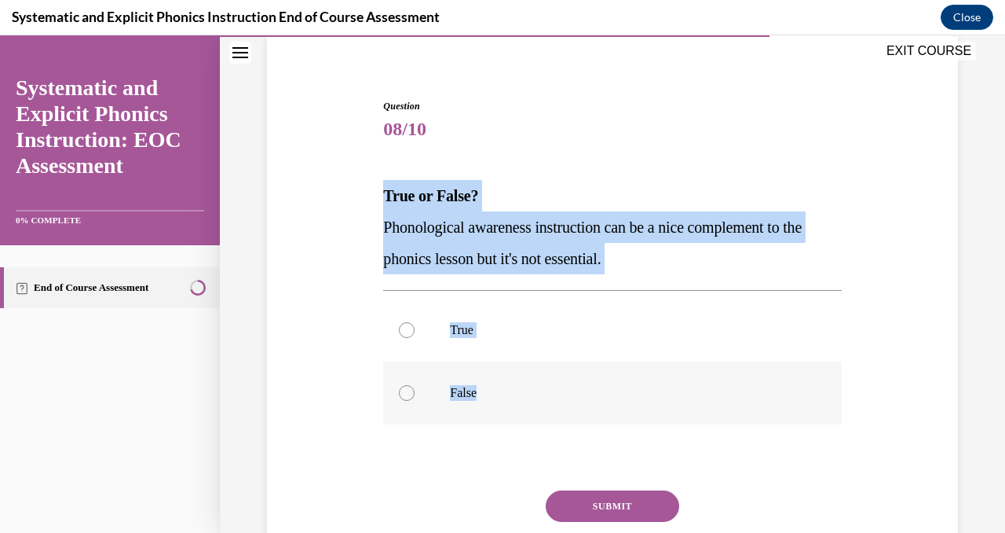
drag, startPoint x: 383, startPoint y: 194, endPoint x: 543, endPoint y: 422, distance: 278.0
click at [543, 422] on div "Question 08/10 True or False? Phonological awareness instruction can be a nice …" at bounding box center [612, 359] width 458 height 520
copy div "True or False? Phonological awareness instruction can be a nice complement to t…"
click at [412, 397] on div at bounding box center [407, 393] width 16 height 16
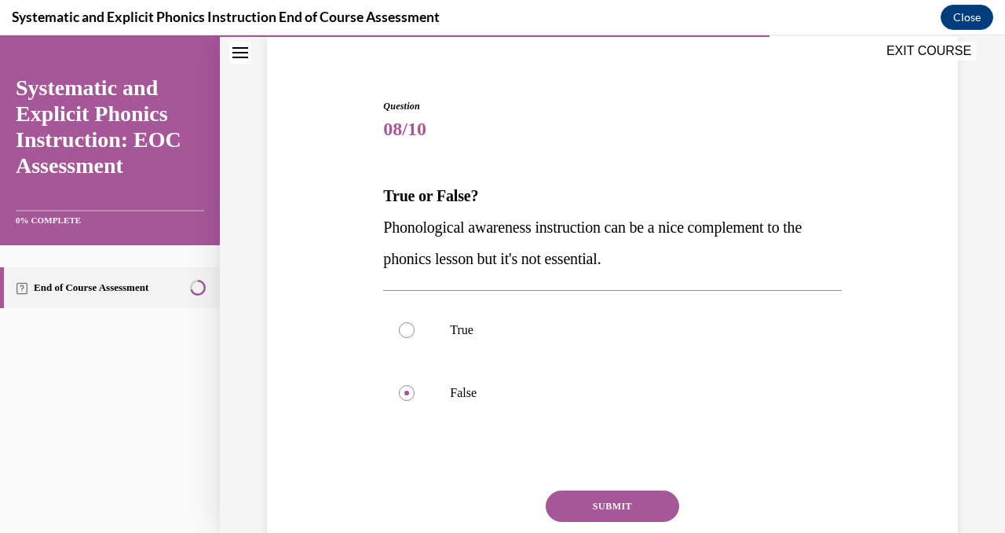
click at [602, 503] on button "SUBMIT" at bounding box center [613, 505] width 134 height 31
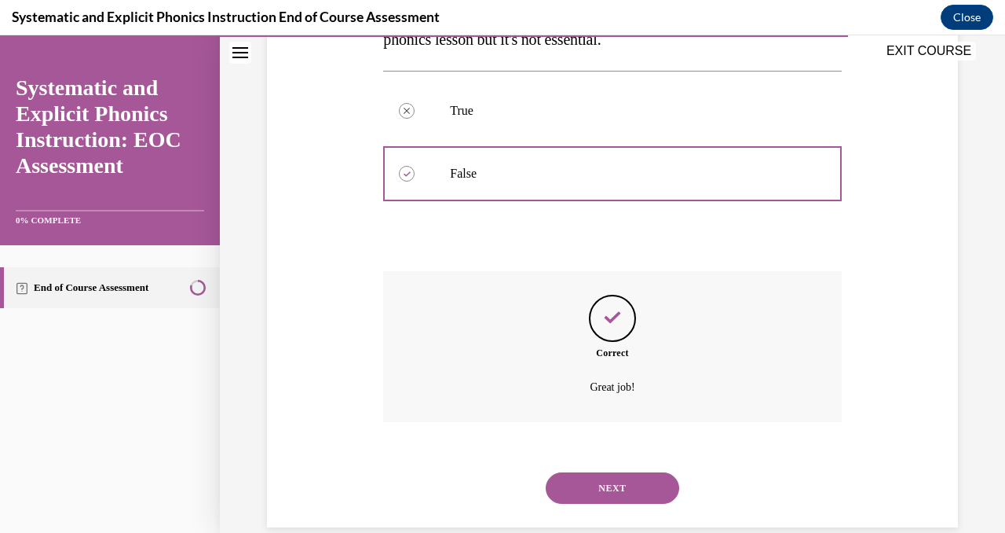
scroll to position [364, 0]
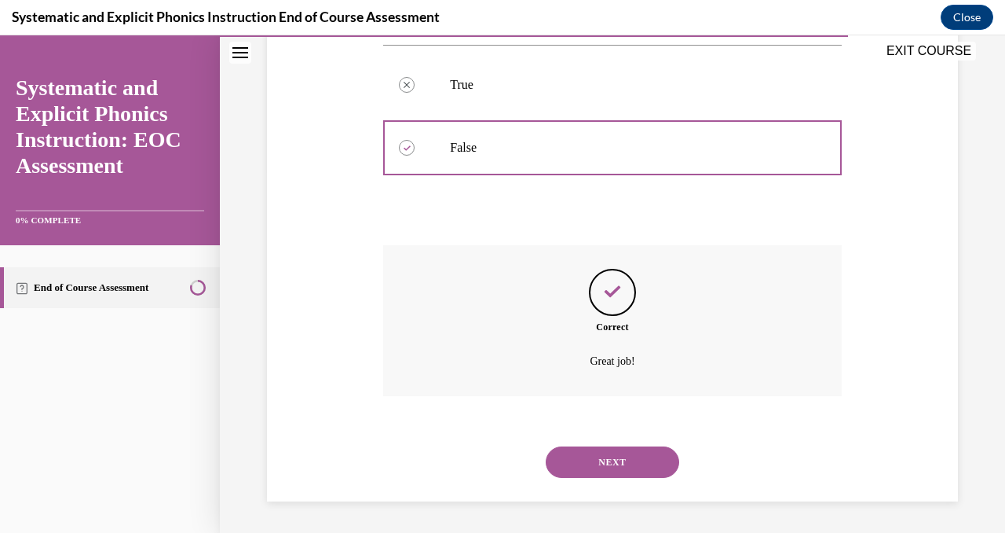
click at [605, 478] on div "NEXT" at bounding box center [612, 461] width 458 height 63
click at [606, 453] on button "NEXT" at bounding box center [613, 461] width 134 height 31
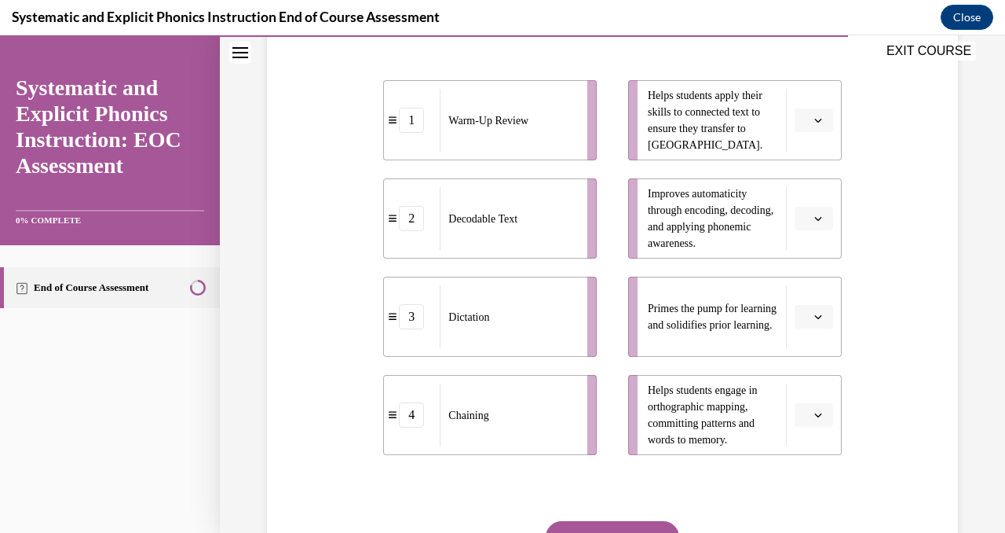
scroll to position [340, 0]
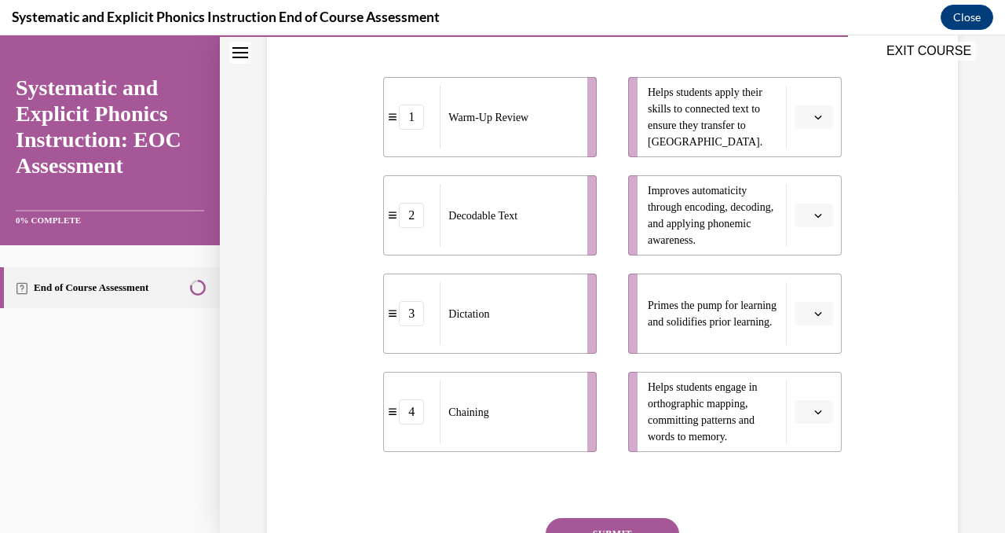
click at [818, 118] on icon "button" at bounding box center [817, 117] width 7 height 4
click at [810, 216] on span "2" at bounding box center [807, 215] width 5 height 13
click at [823, 308] on span "button" at bounding box center [818, 313] width 11 height 11
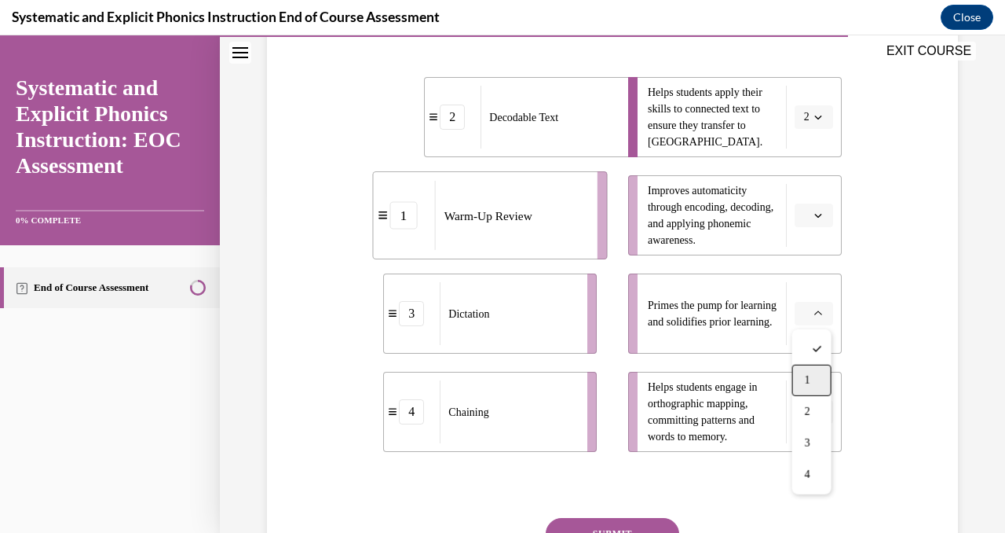
click at [822, 380] on div "1" at bounding box center [812, 379] width 39 height 31
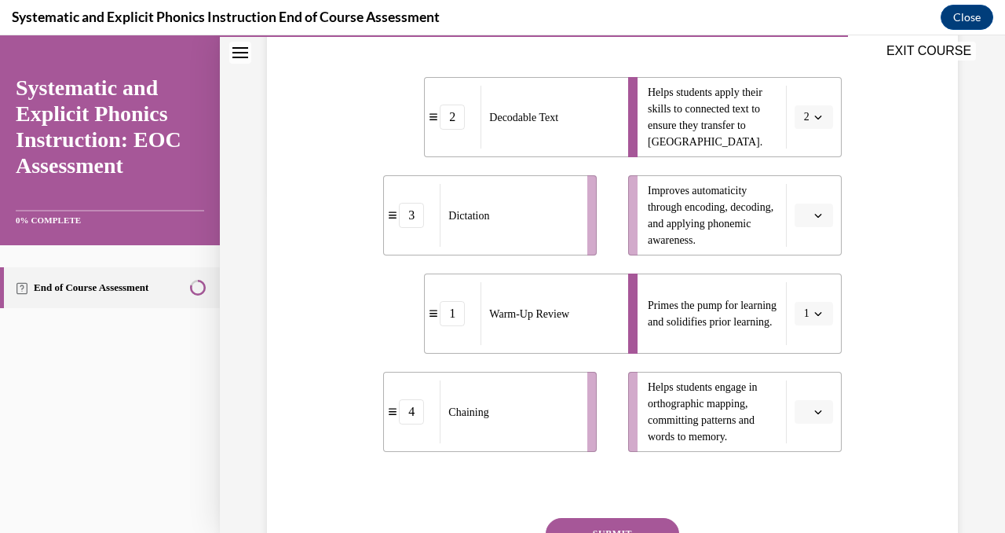
click at [822, 412] on span "button" at bounding box center [818, 411] width 11 height 11
click at [811, 381] on div "4" at bounding box center [812, 376] width 39 height 31
click at [811, 228] on li "Improves automaticity through encoding, decoding, and applying phonemic awarene…" at bounding box center [735, 215] width 214 height 80
click at [814, 209] on button "button" at bounding box center [814, 215] width 38 height 24
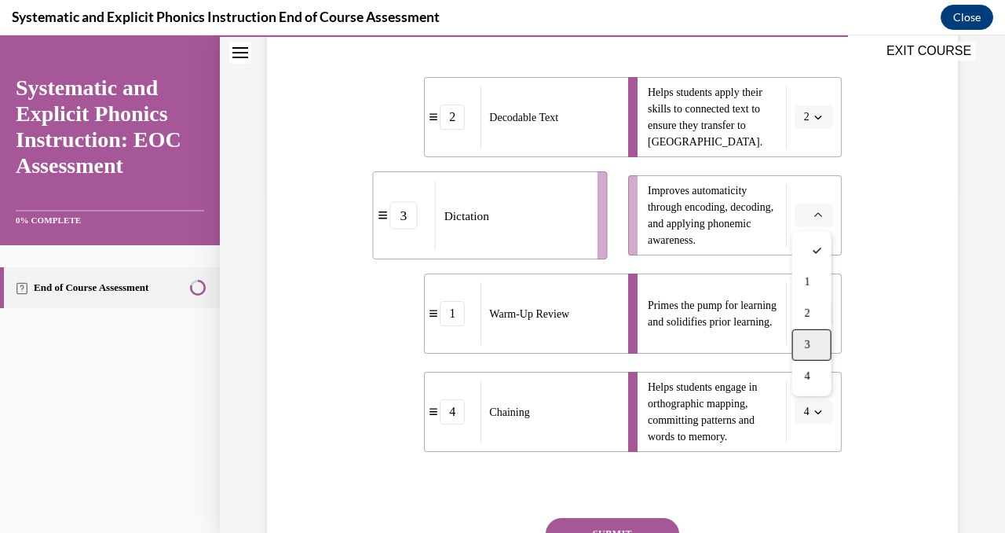
click at [812, 333] on div "3" at bounding box center [812, 344] width 39 height 31
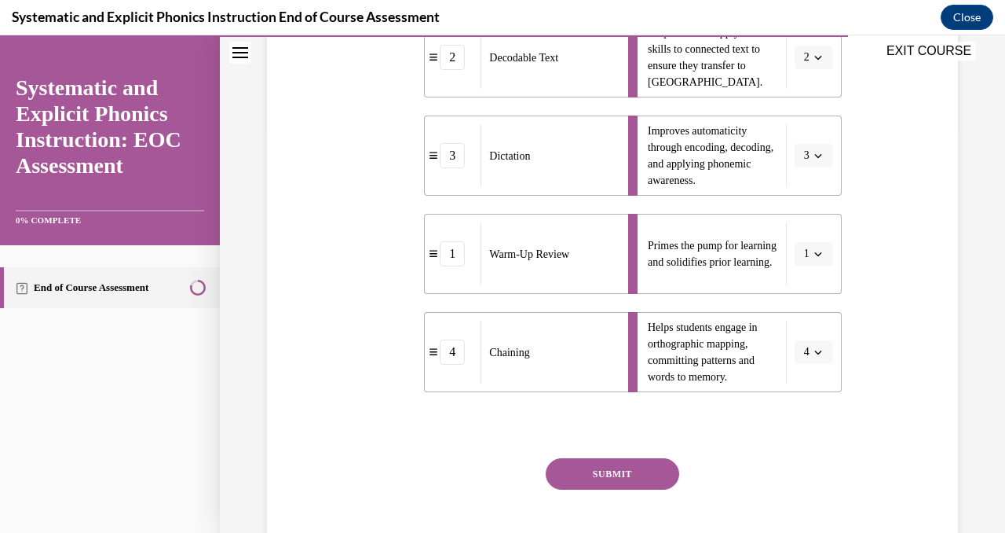
click at [621, 485] on button "SUBMIT" at bounding box center [613, 473] width 134 height 31
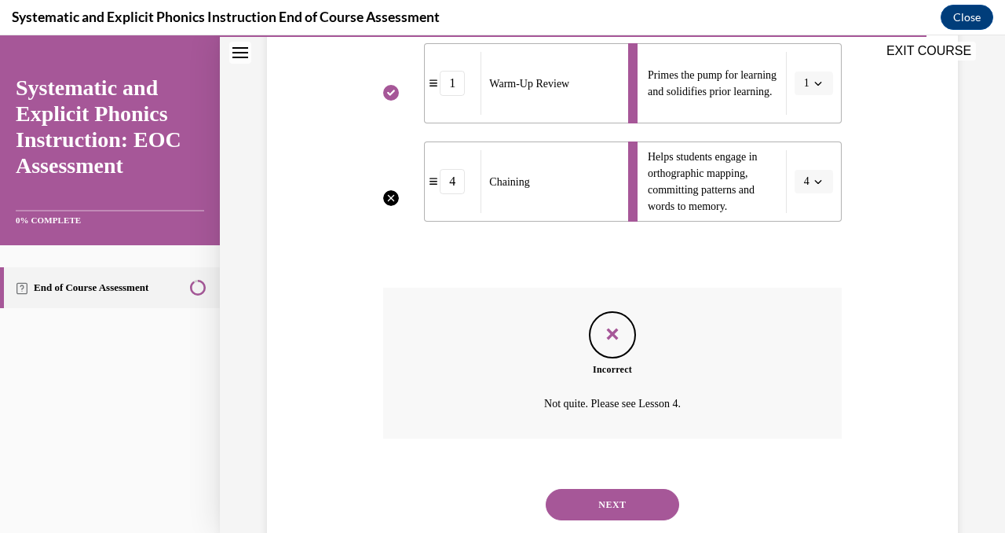
scroll to position [613, 0]
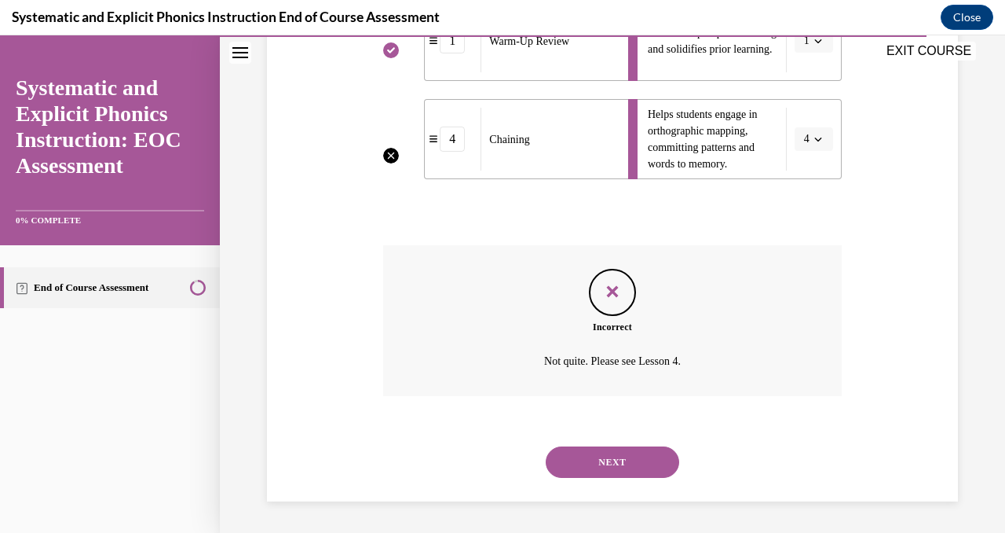
click at [617, 470] on button "NEXT" at bounding box center [613, 461] width 134 height 31
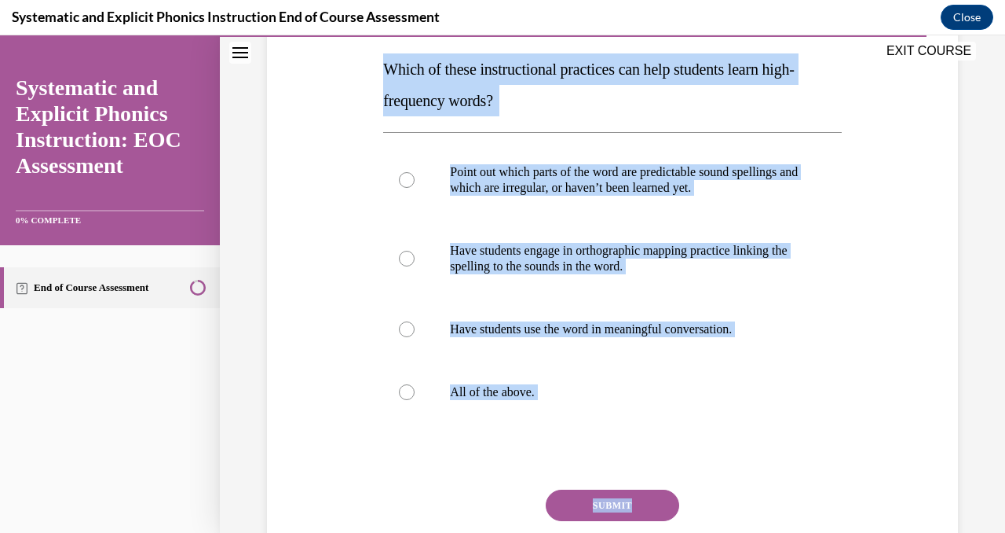
scroll to position [274, 0]
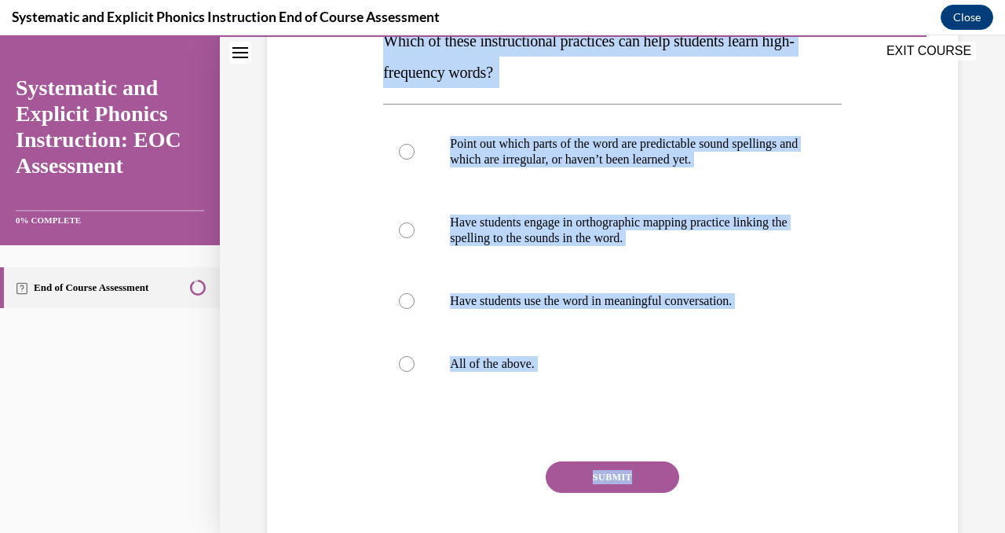
drag, startPoint x: 384, startPoint y: 182, endPoint x: 598, endPoint y: 529, distance: 407.0
click at [598, 529] on div "Question 10/10 Which of these instructional practices can help students learn h…" at bounding box center [612, 267] width 458 height 646
copy div "Which of these instructional practices can help students learn high-frequency w…"
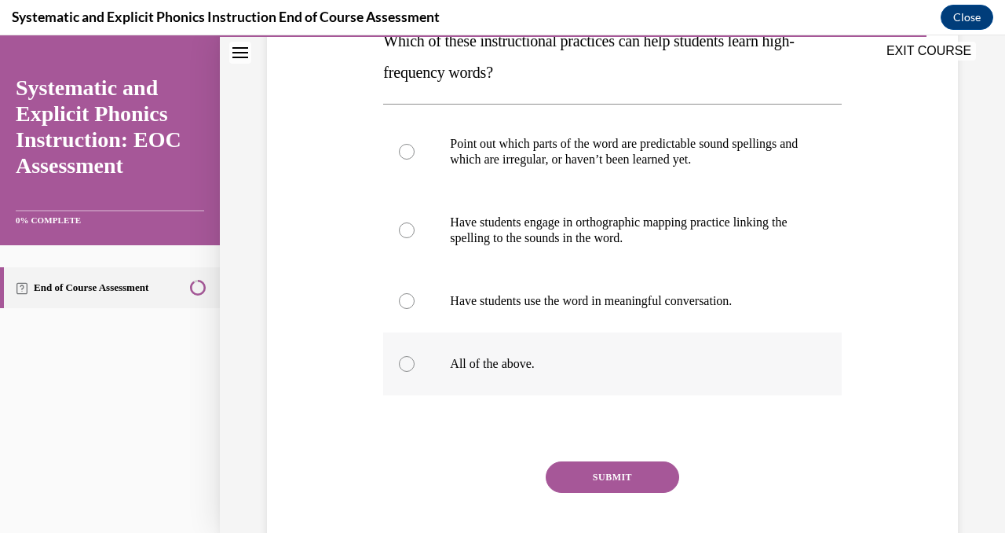
click at [411, 357] on div at bounding box center [407, 364] width 16 height 16
click at [613, 470] on button "SUBMIT" at bounding box center [613, 476] width 134 height 31
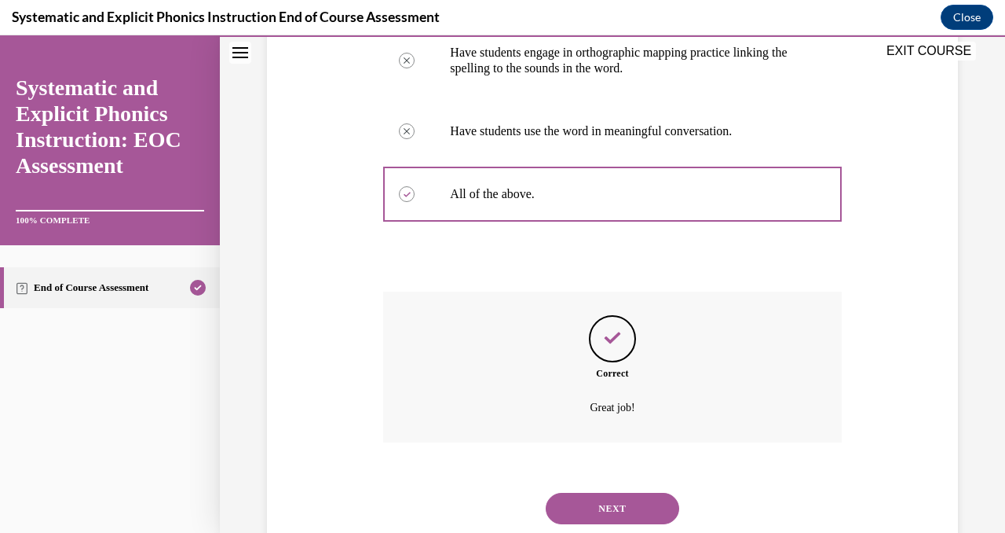
scroll to position [490, 0]
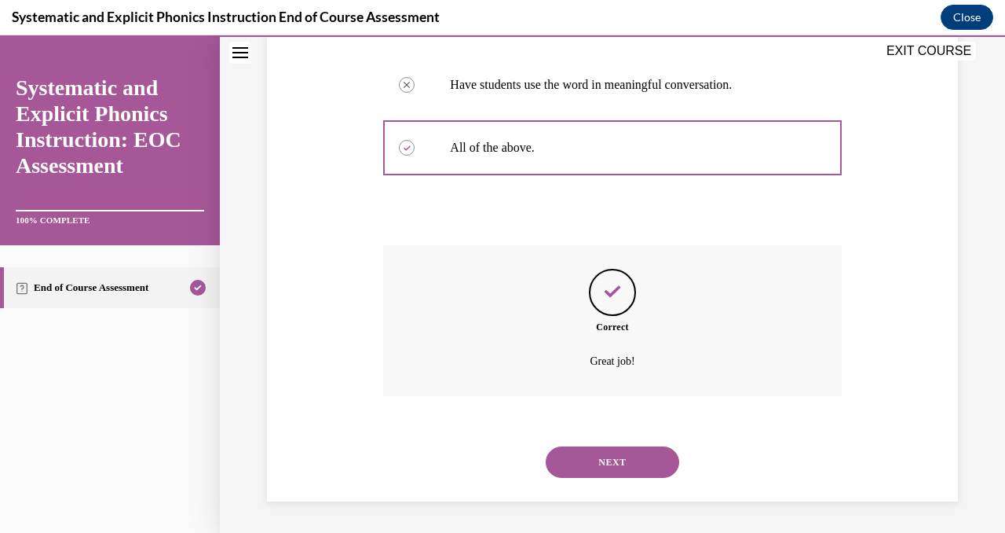
click at [609, 457] on button "NEXT" at bounding box center [613, 461] width 134 height 31
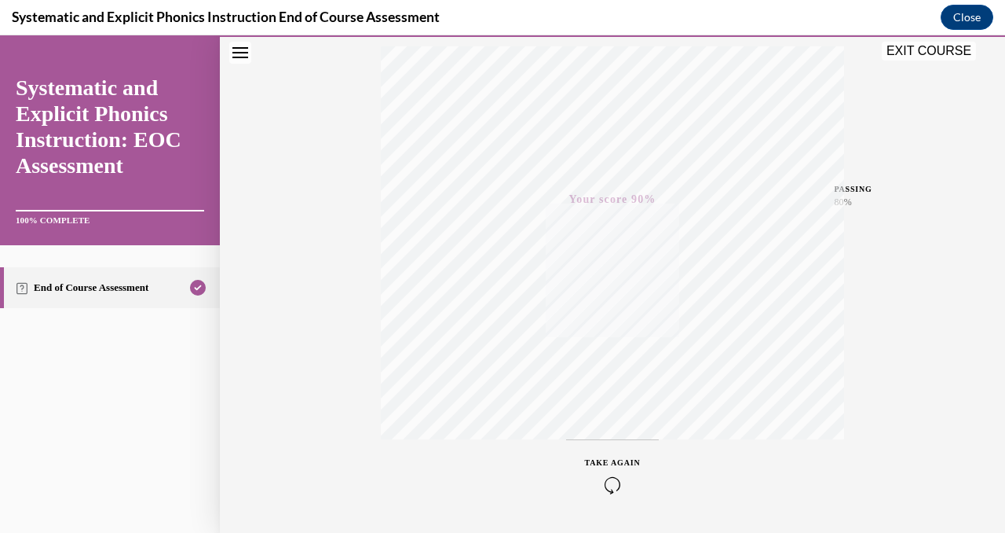
scroll to position [183, 0]
click at [929, 50] on button "EXIT COURSE" at bounding box center [929, 51] width 94 height 19
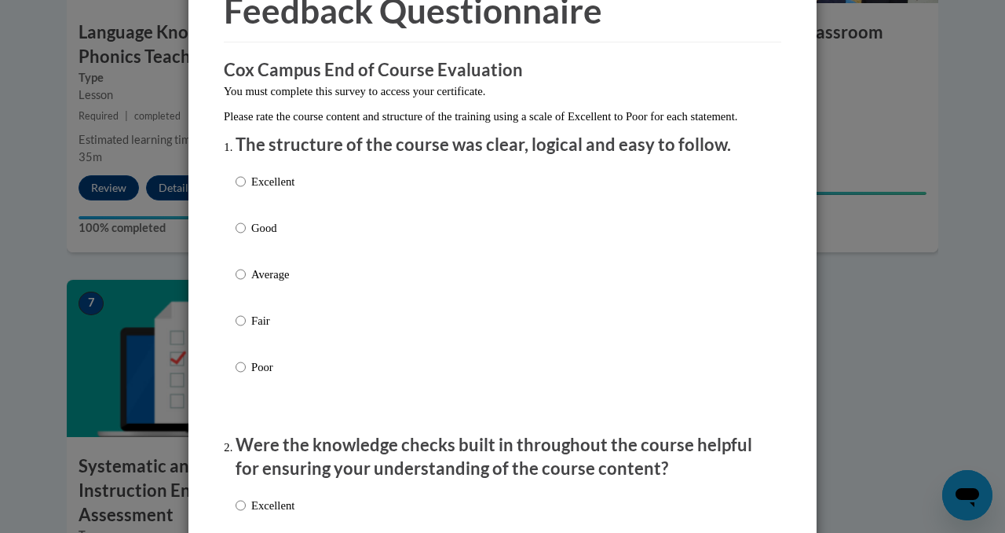
scroll to position [93, 0]
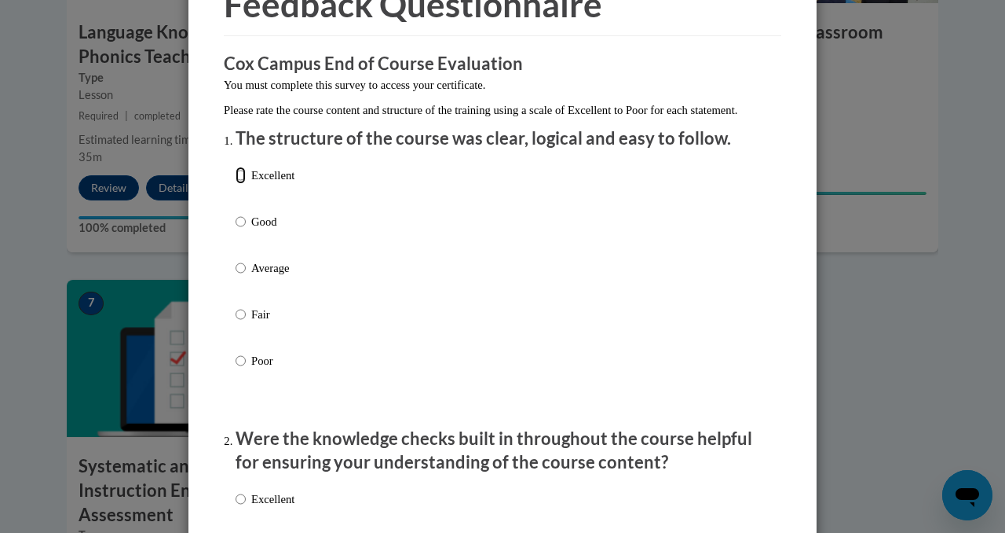
click at [241, 184] on input "Excellent" at bounding box center [241, 175] width 10 height 17
radio input "true"
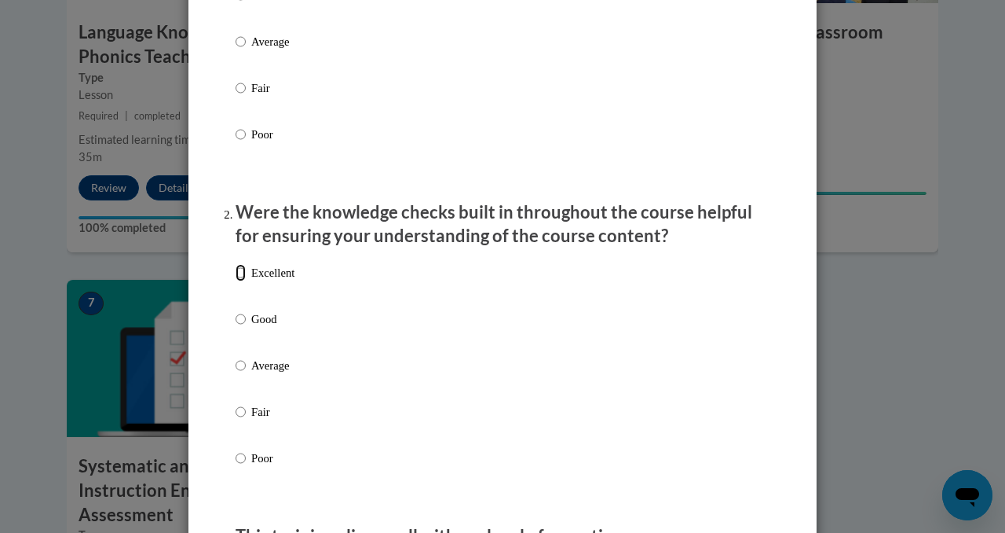
click at [242, 281] on input "Excellent" at bounding box center [241, 272] width 10 height 17
radio input "true"
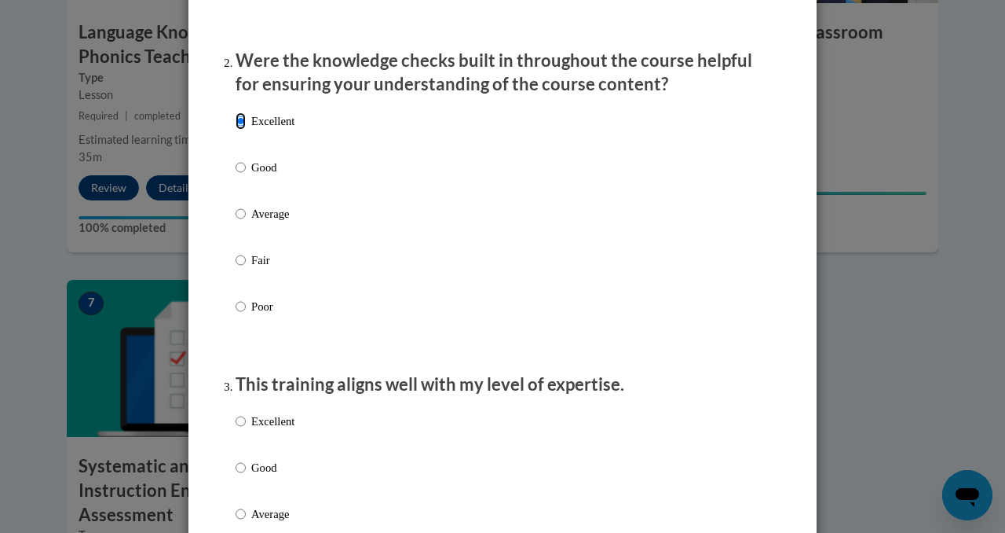
scroll to position [527, 0]
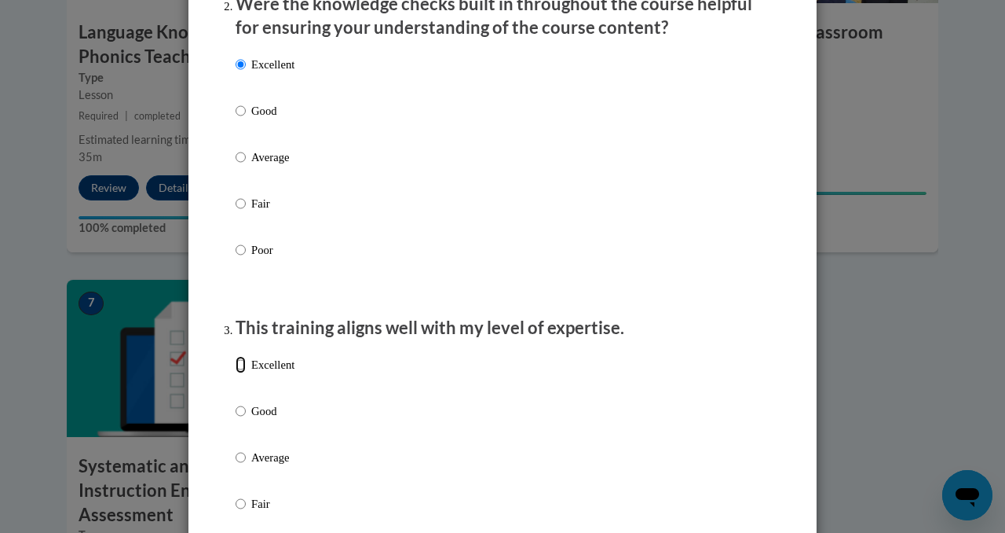
click at [243, 373] on input "Excellent" at bounding box center [241, 364] width 10 height 17
radio input "true"
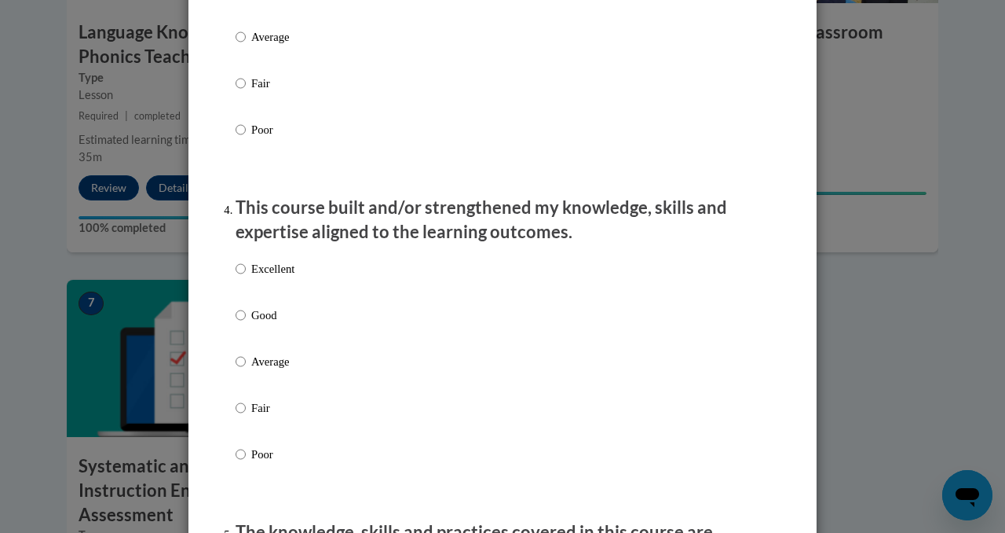
scroll to position [983, 0]
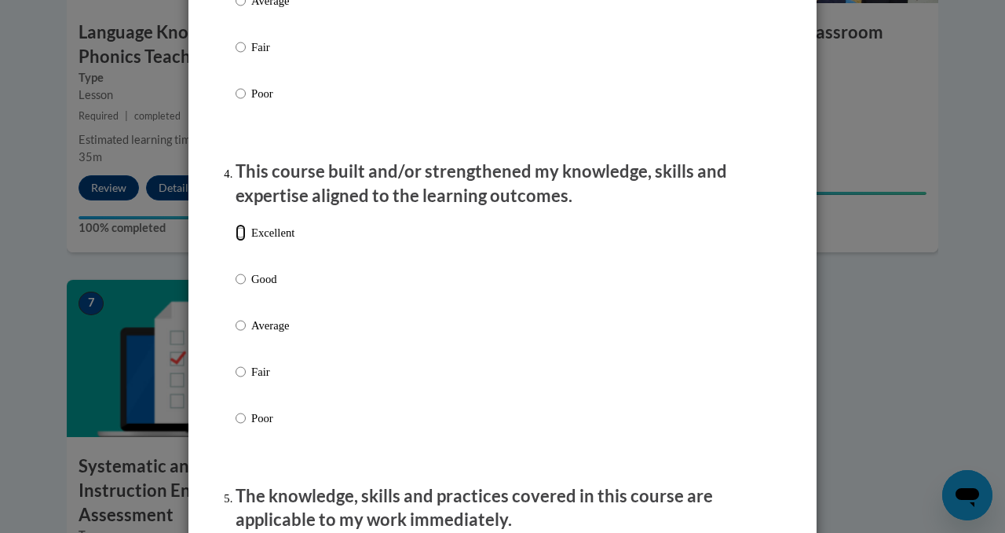
click at [243, 241] on input "Excellent" at bounding box center [241, 232] width 10 height 17
radio input "true"
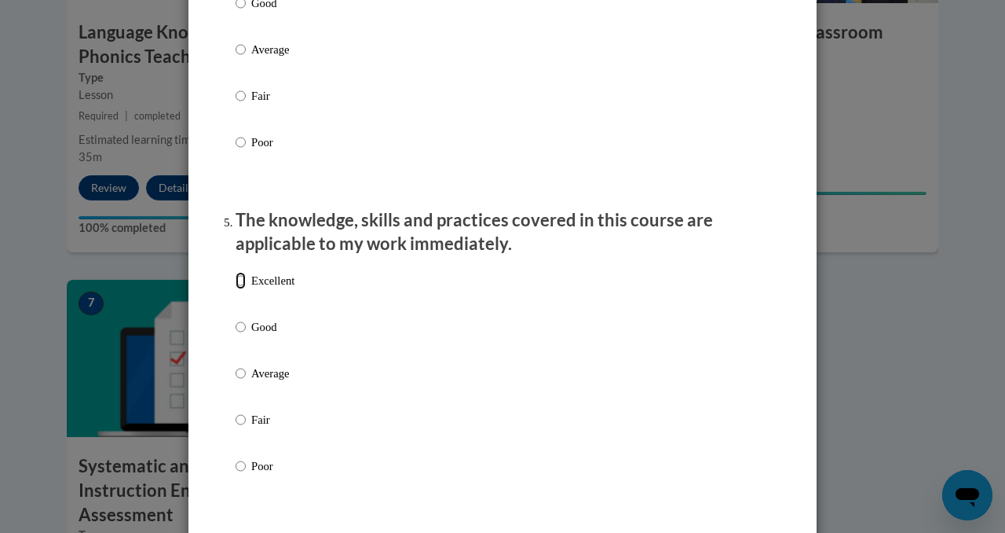
click at [242, 289] on input "Excellent" at bounding box center [241, 280] width 10 height 17
radio input "true"
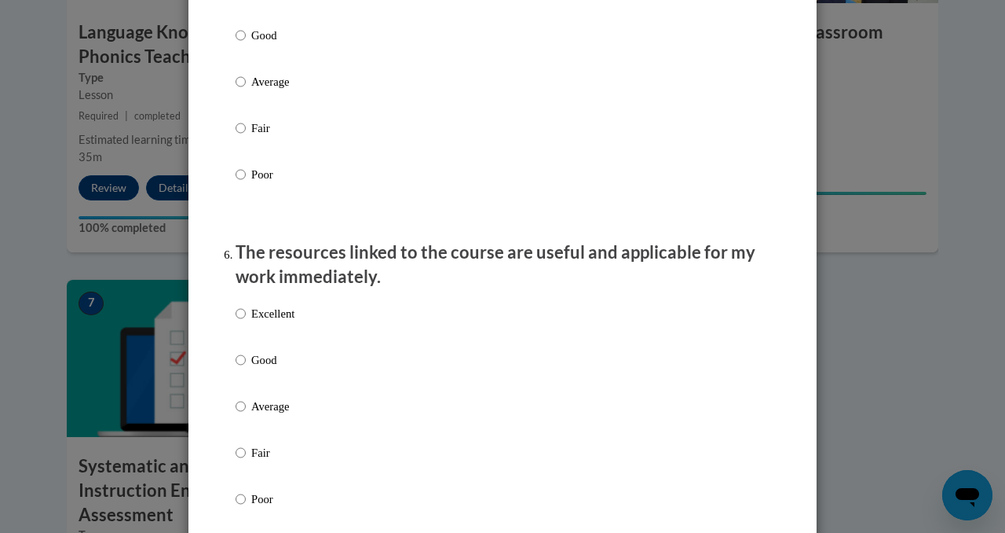
scroll to position [1565, 0]
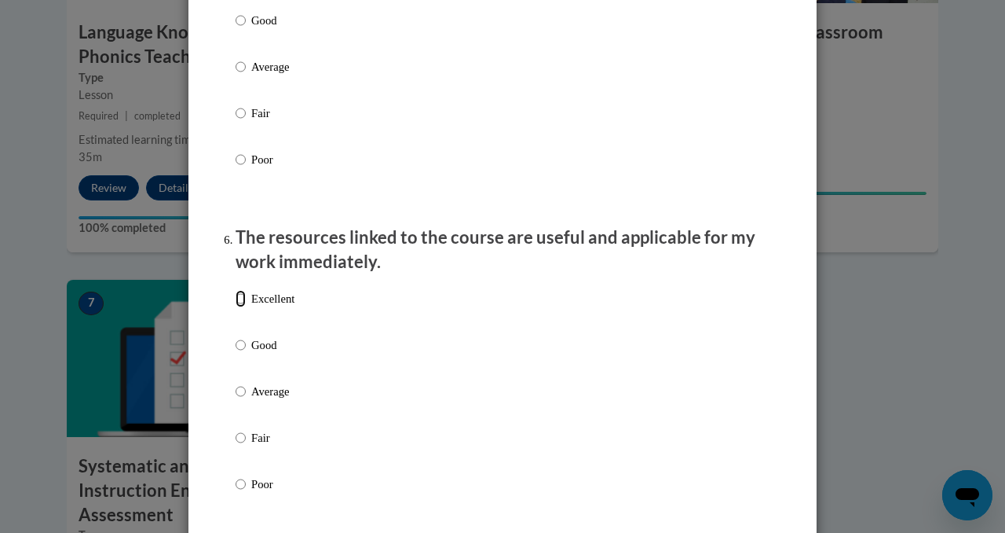
click at [240, 307] on input "Excellent" at bounding box center [241, 298] width 10 height 17
radio input "true"
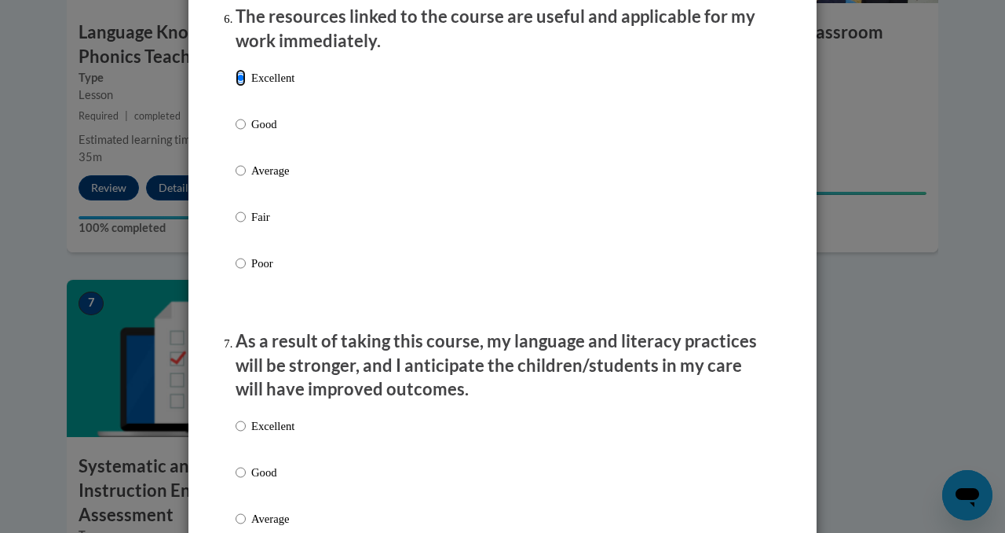
scroll to position [1952, 0]
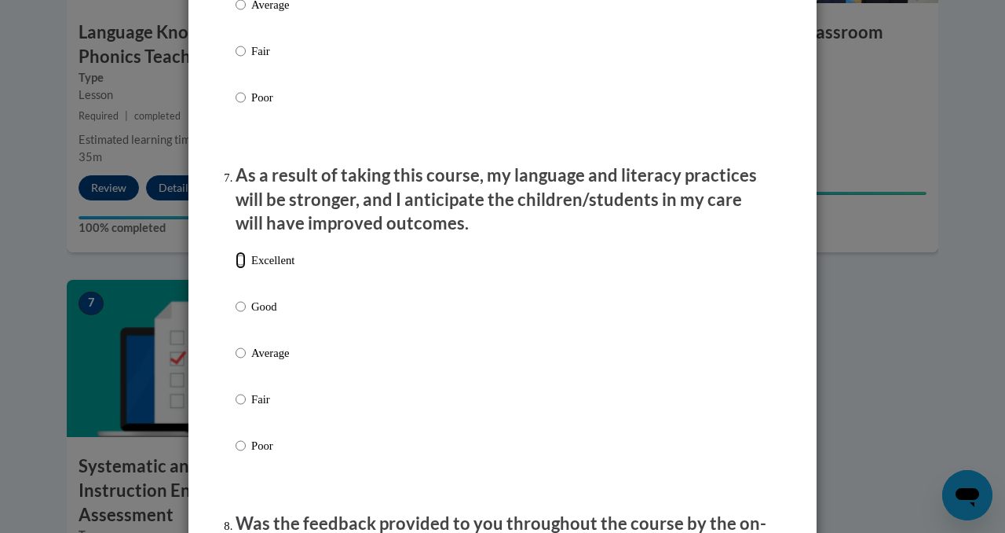
click at [240, 269] on input "Excellent" at bounding box center [241, 259] width 10 height 17
radio input "true"
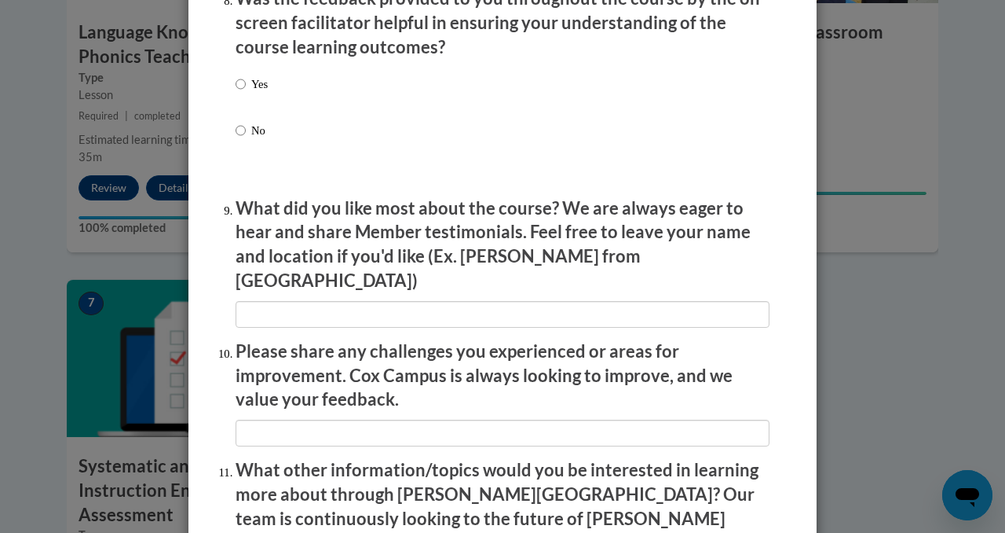
scroll to position [2311, 0]
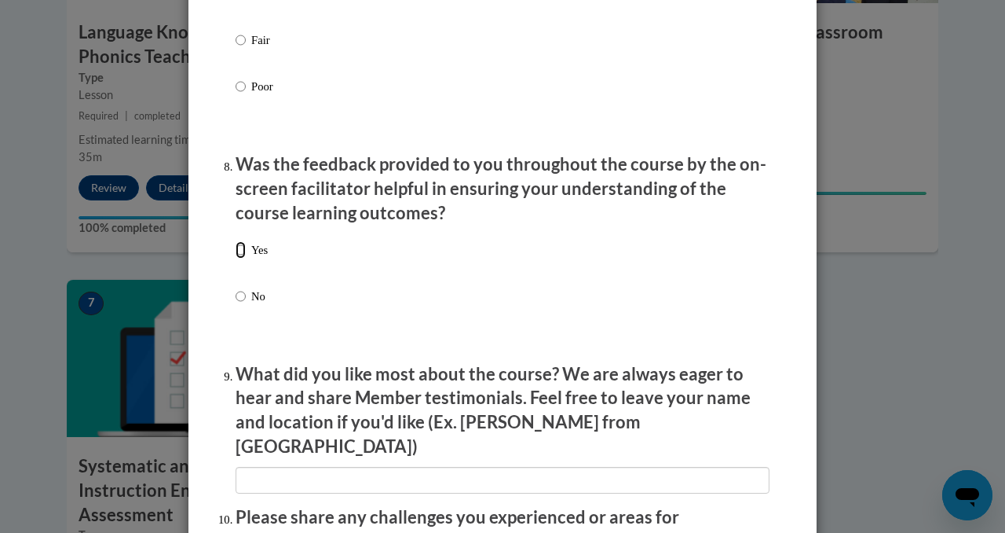
click at [239, 258] on input "Yes" at bounding box center [241, 249] width 10 height 17
radio input "true"
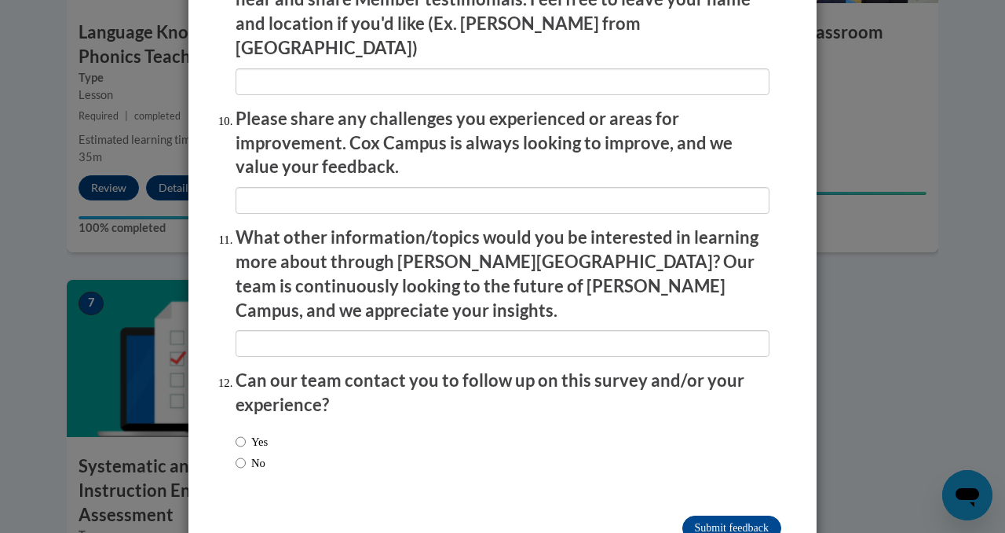
scroll to position [2735, 0]
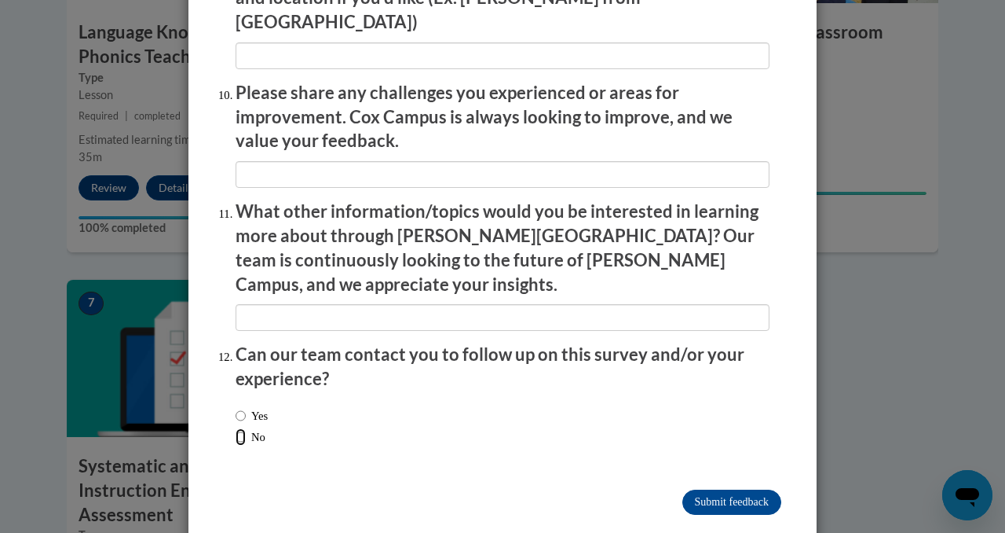
click at [240, 428] on input "No" at bounding box center [241, 436] width 10 height 17
radio input "true"
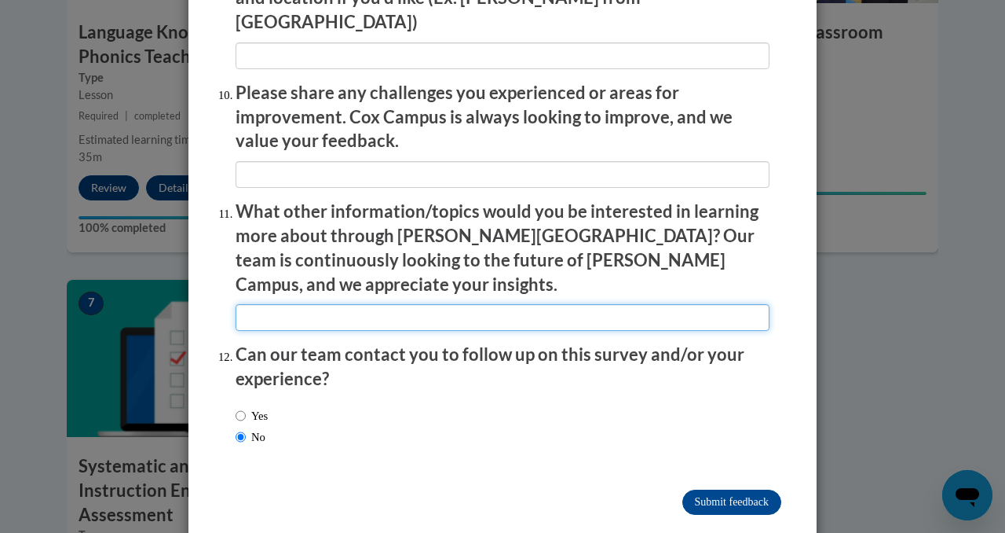
click at [308, 304] on input "textbox" at bounding box center [503, 317] width 534 height 27
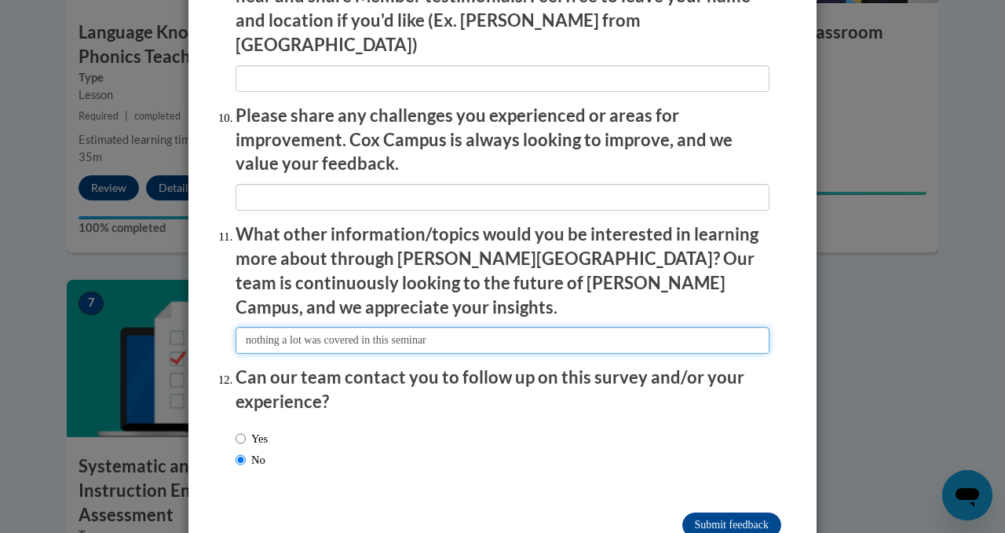
scroll to position [2700, 0]
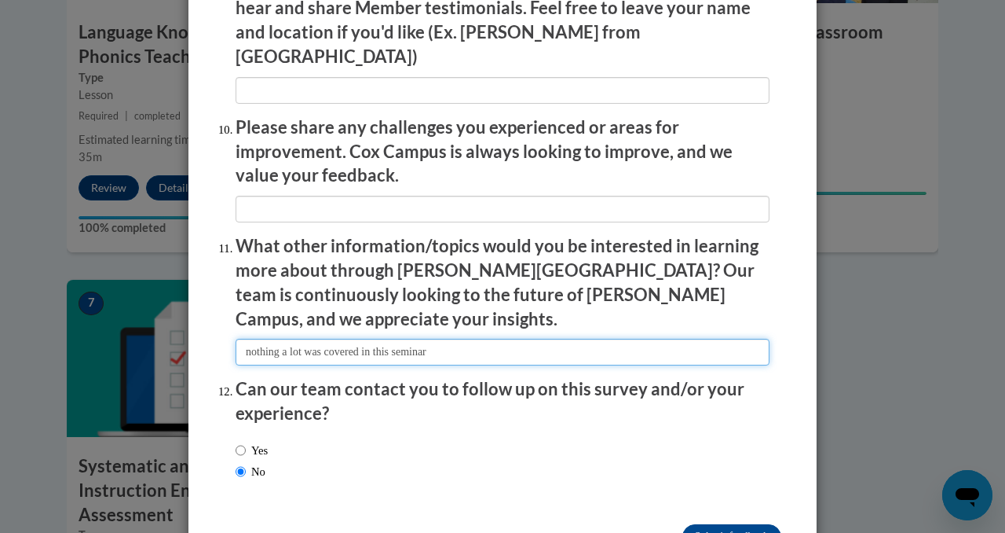
type input "nothing a lot was covered in this seminar"
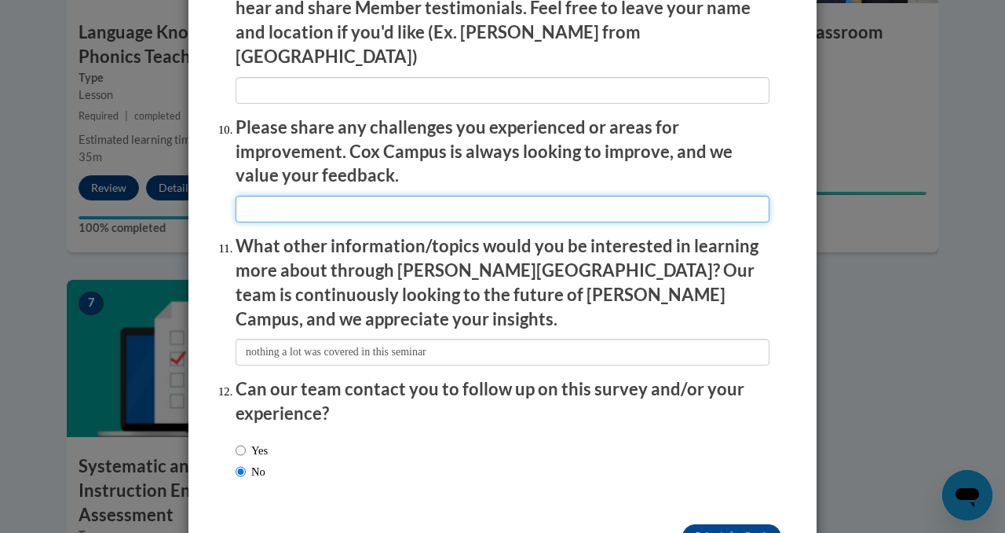
click at [265, 196] on input "textbox" at bounding box center [503, 209] width 534 height 27
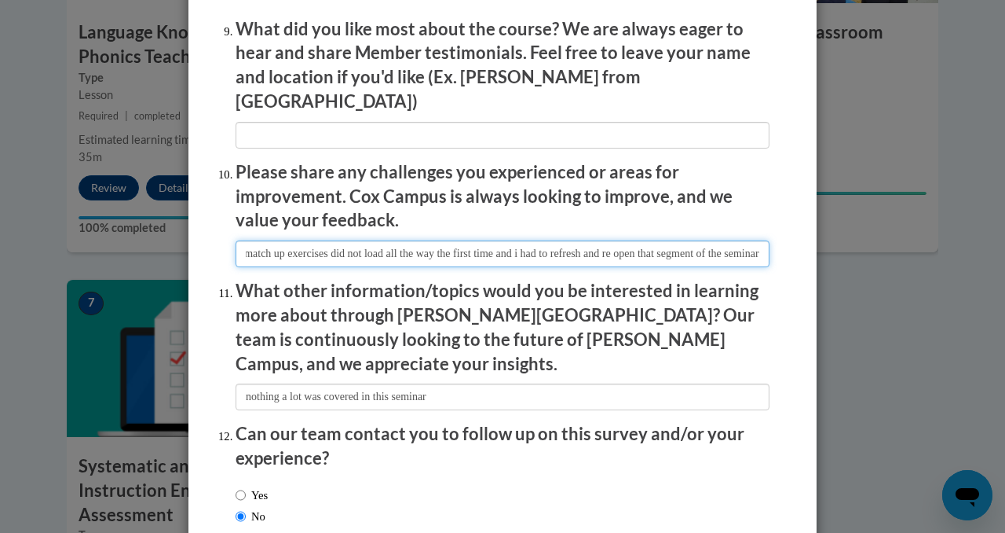
scroll to position [0, 126]
type input "Some of the match up exercises did not load all the way the first time and i ha…"
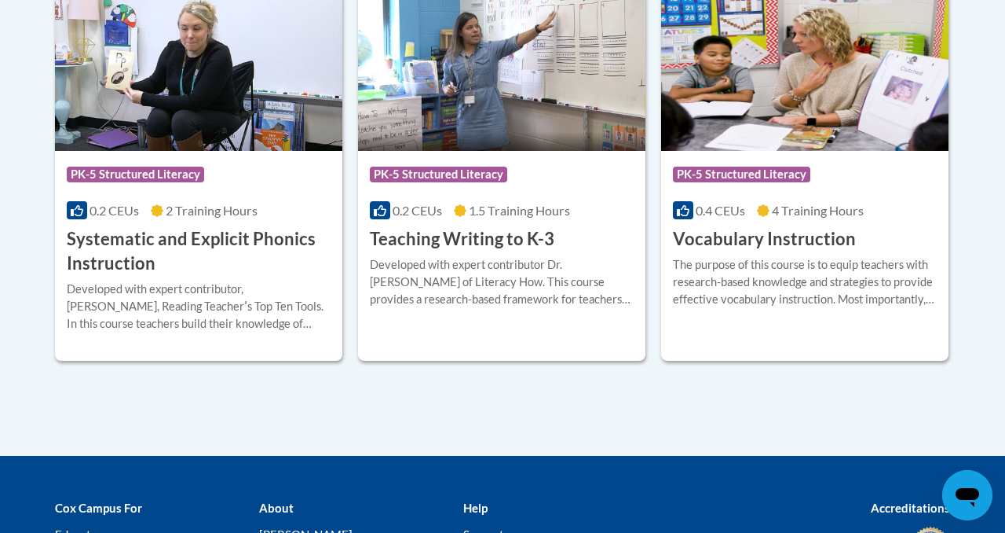
scroll to position [1968, 0]
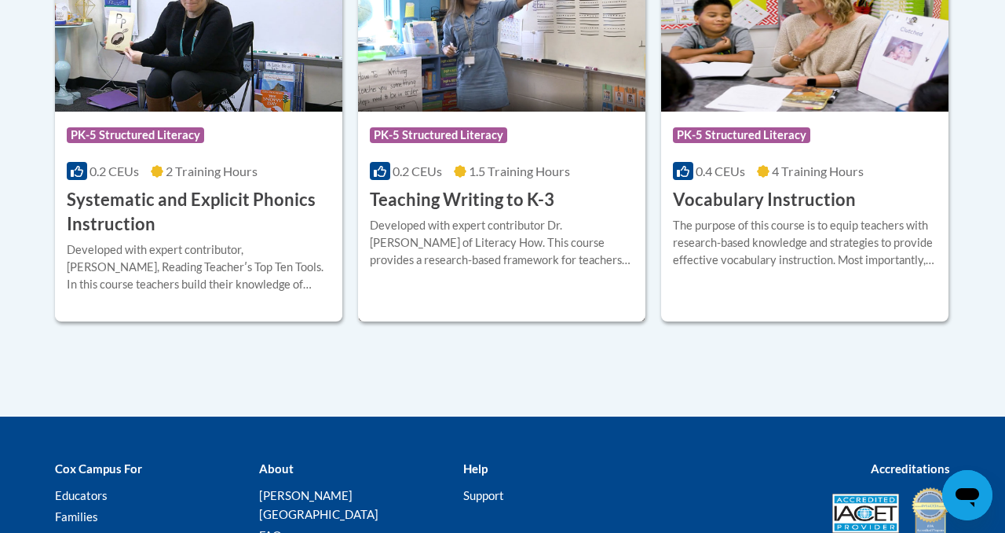
click at [463, 200] on h3 "Teaching Writing to K-3" at bounding box center [462, 200] width 185 height 24
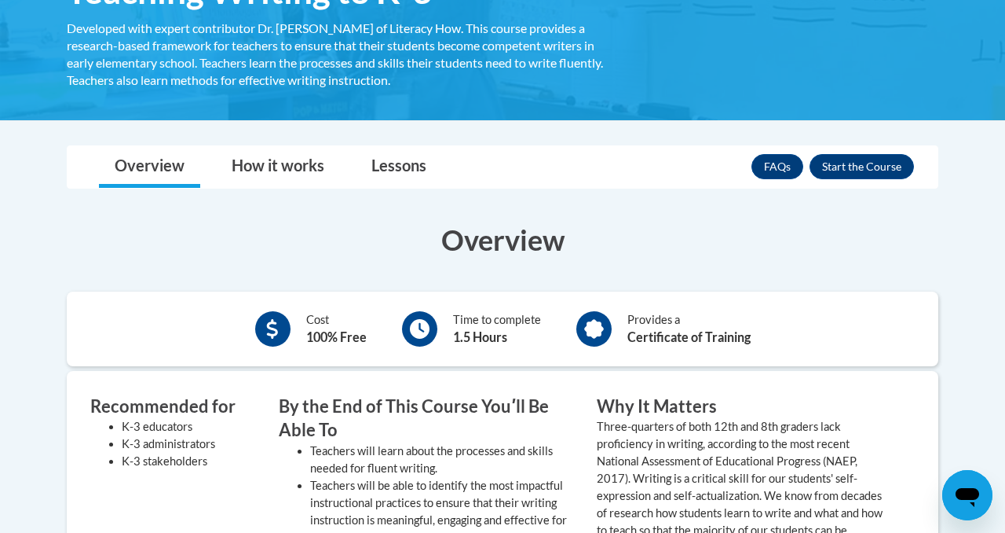
scroll to position [214, 0]
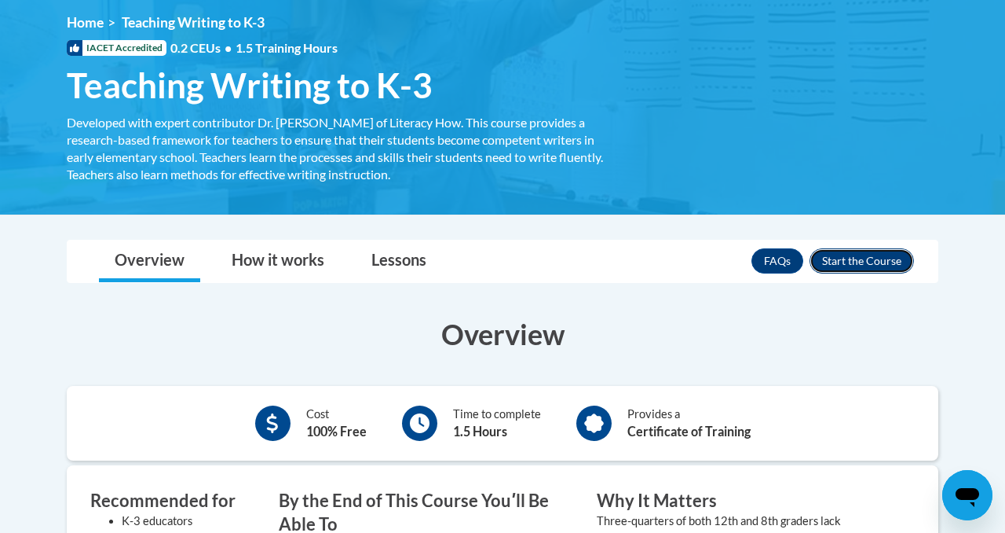
click at [873, 263] on button "Enroll" at bounding box center [862, 260] width 104 height 25
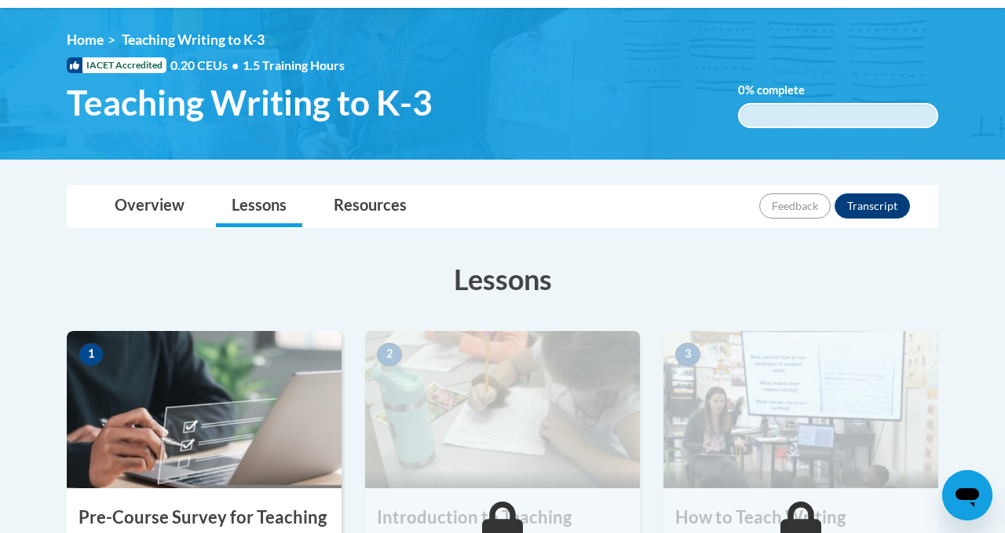
scroll to position [201, 0]
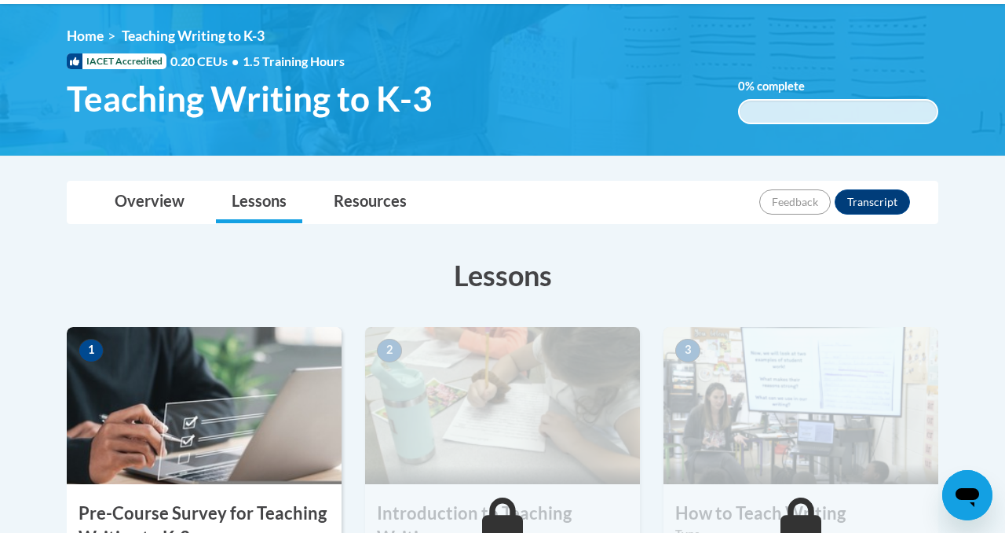
click at [158, 413] on img at bounding box center [204, 405] width 275 height 157
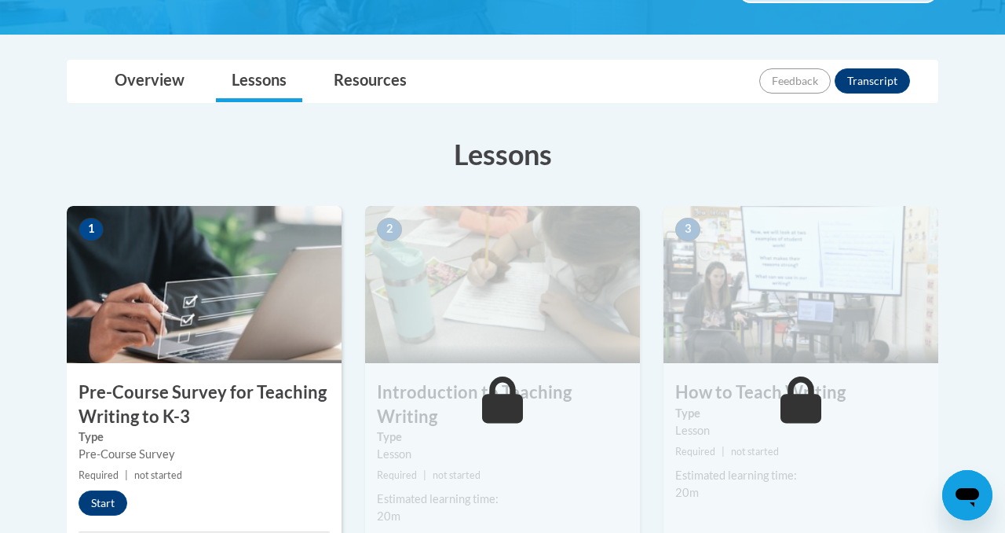
click at [158, 413] on h3 "Pre-Course Survey for Teaching Writing to K-3" at bounding box center [204, 404] width 275 height 49
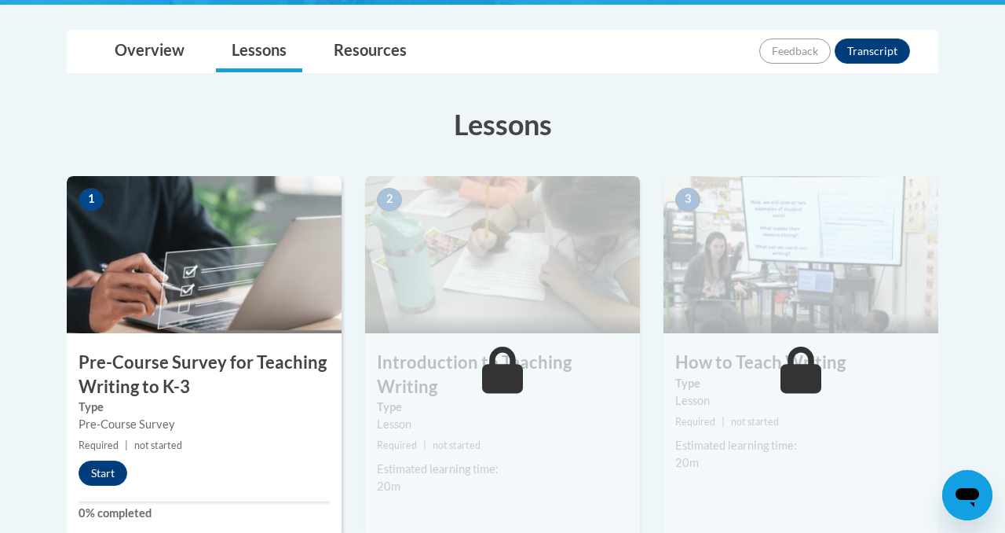
scroll to position [368, 0]
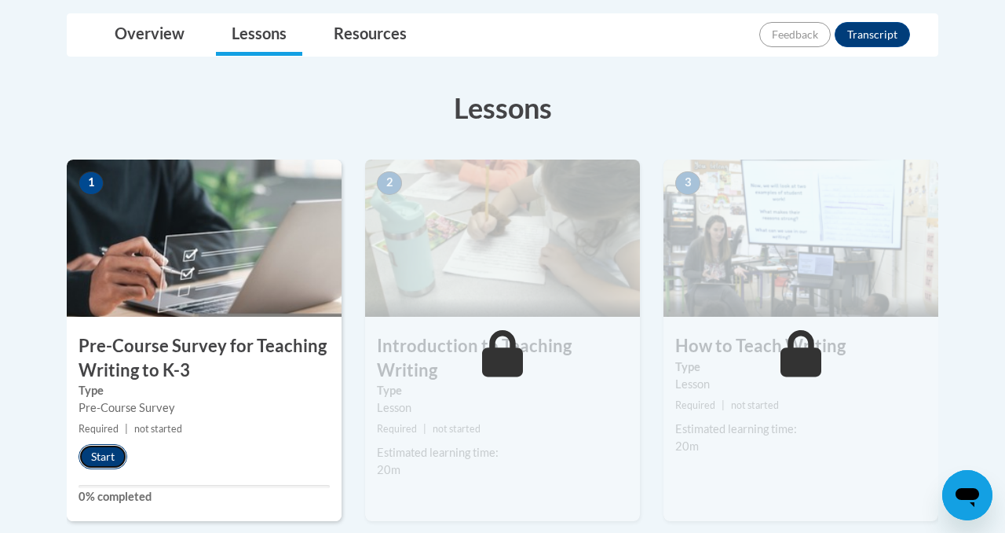
click at [110, 452] on button "Start" at bounding box center [103, 456] width 49 height 25
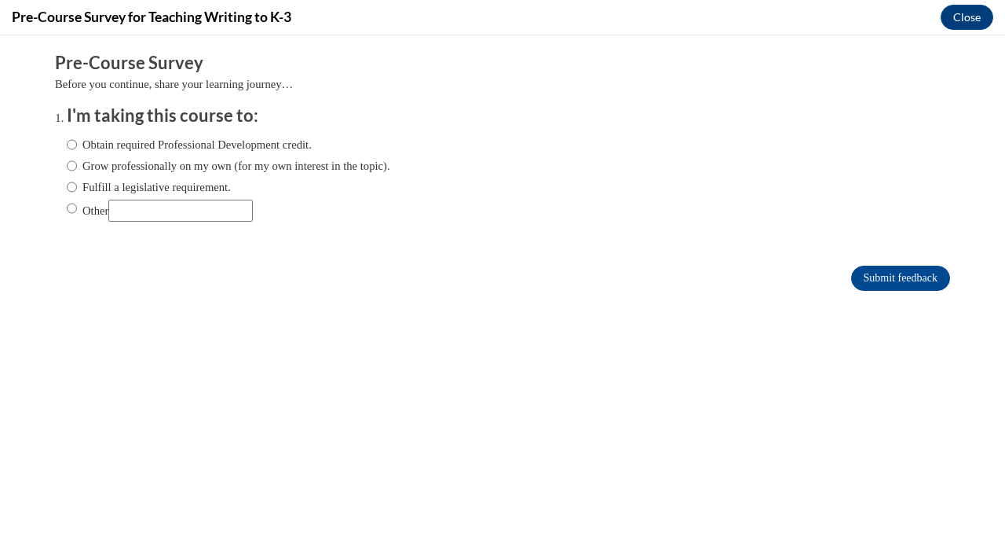
scroll to position [0, 0]
click at [70, 163] on input "Grow professionally on my own (for my own interest in the topic)." at bounding box center [72, 165] width 10 height 17
radio input "true"
click at [71, 185] on input "Fulfill a legislative requirement." at bounding box center [72, 186] width 10 height 17
radio input "true"
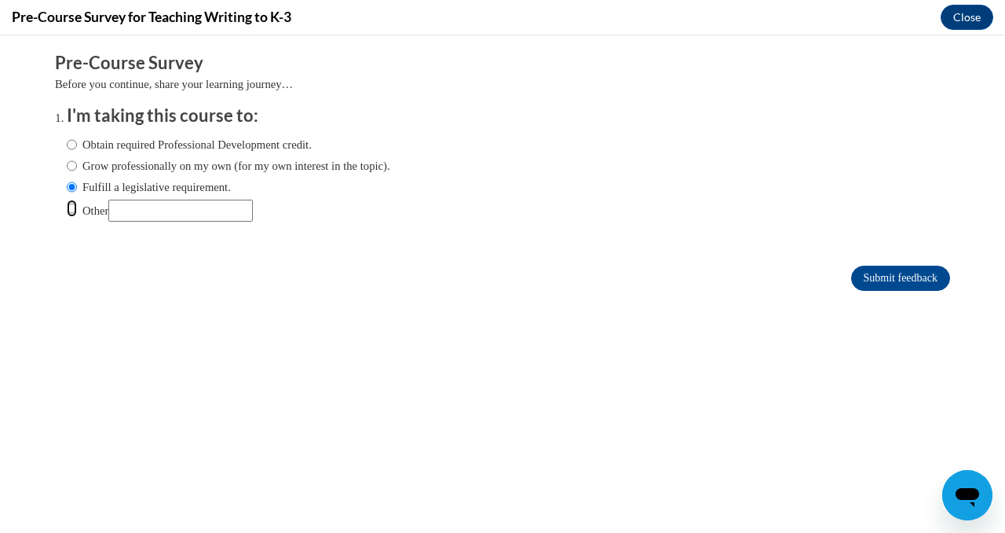
click at [67, 206] on input "Other" at bounding box center [72, 208] width 10 height 17
radio input "true"
click at [73, 167] on input "Grow professionally on my own (for my own interest in the topic)." at bounding box center [72, 165] width 10 height 17
radio input "true"
click at [912, 273] on input "Submit feedback" at bounding box center [900, 277] width 99 height 25
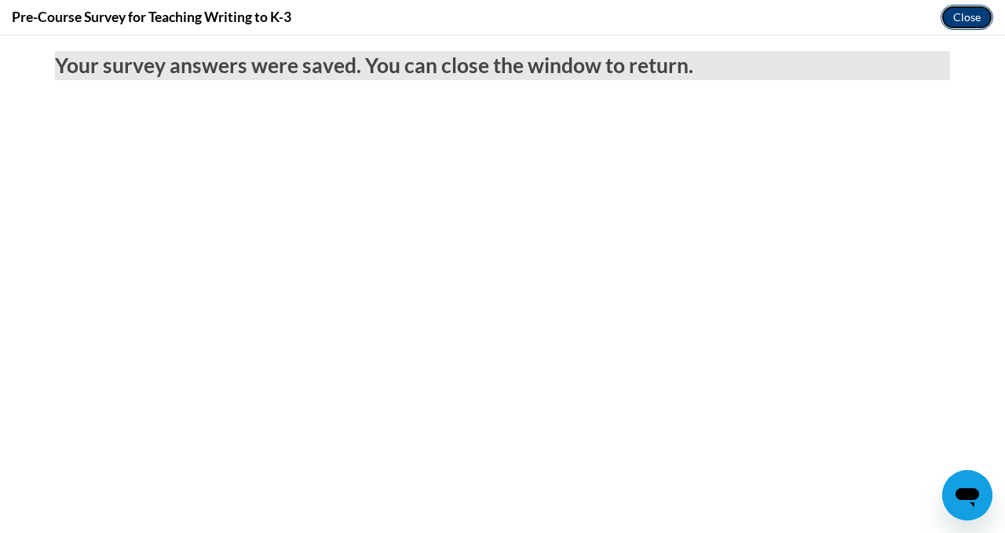
click at [973, 16] on button "Close" at bounding box center [967, 17] width 53 height 25
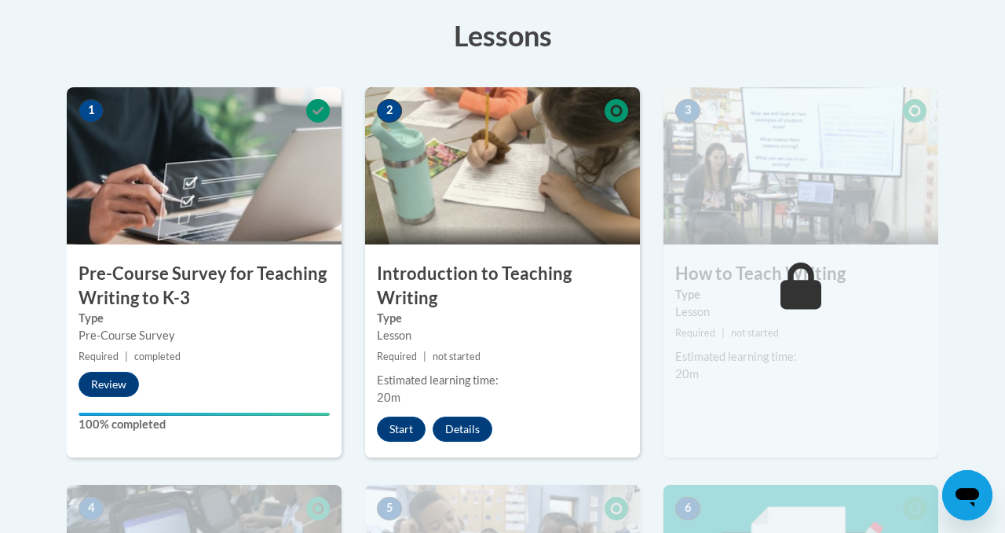
scroll to position [462, 0]
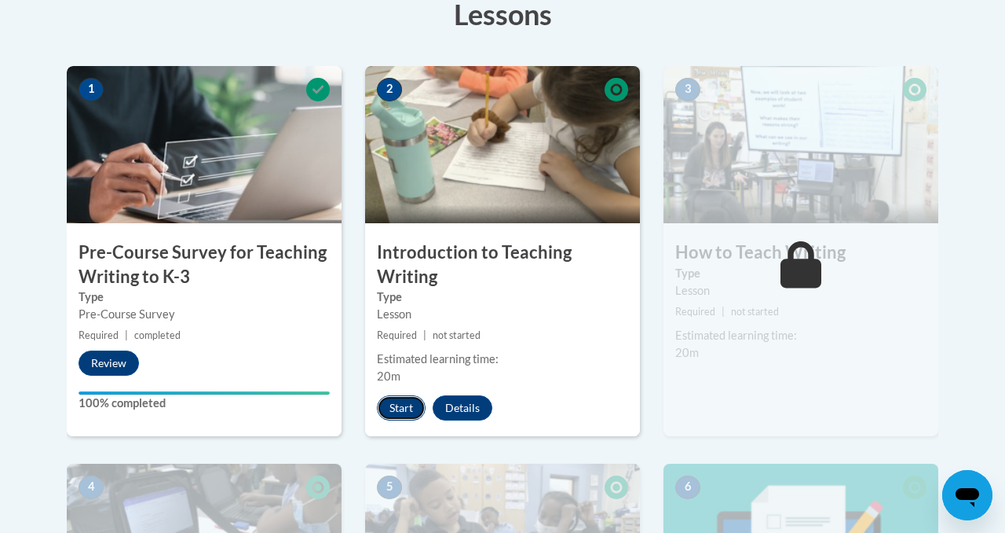
click at [408, 410] on button "Start" at bounding box center [401, 407] width 49 height 25
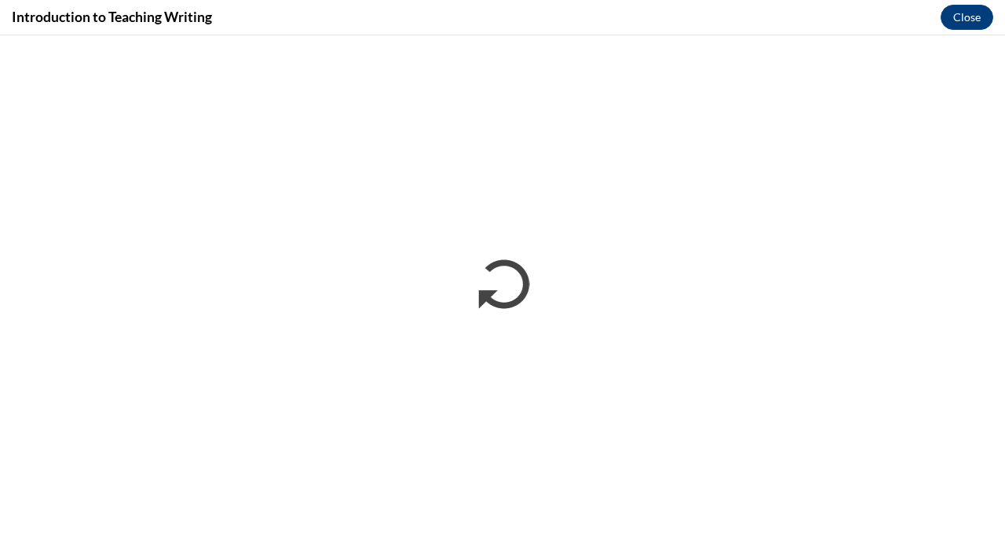
scroll to position [0, 0]
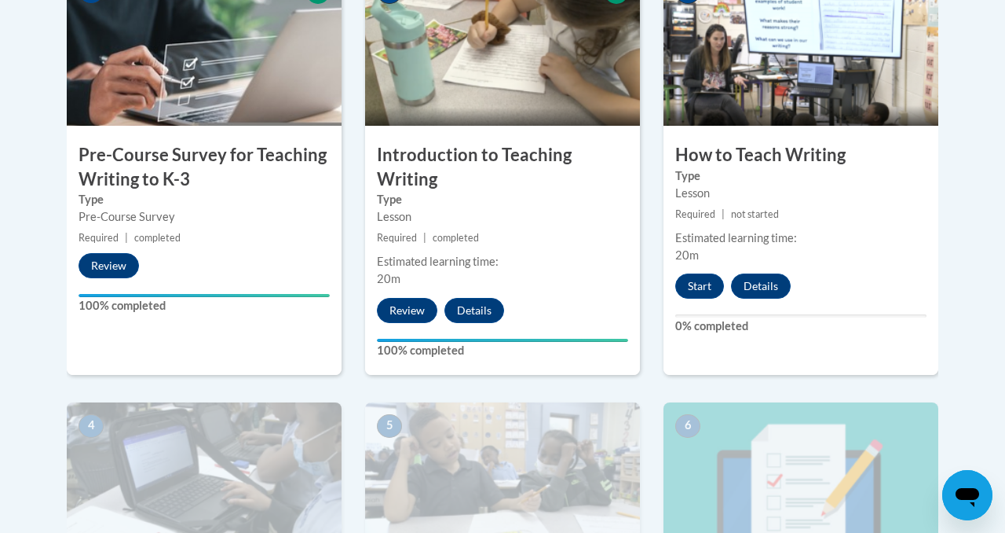
scroll to position [614, 0]
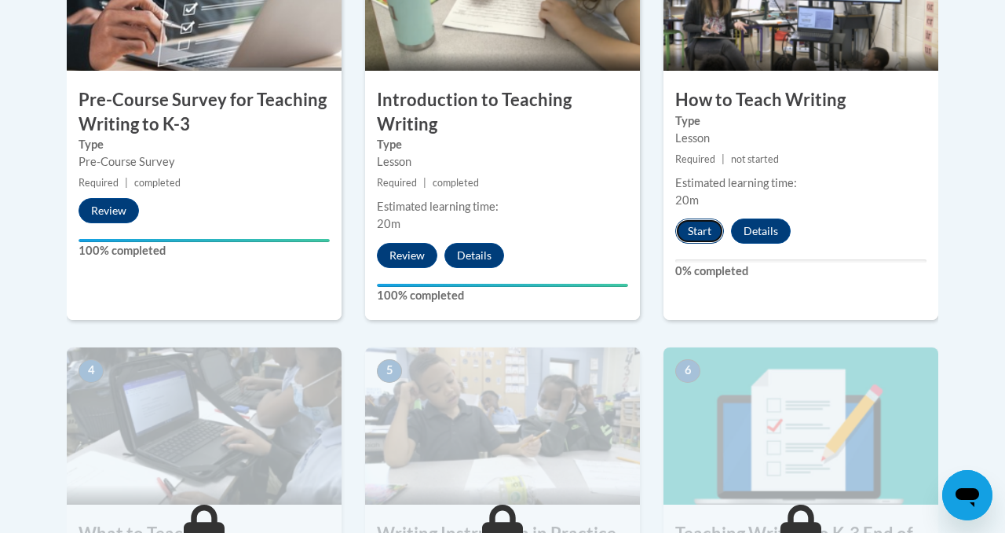
click at [708, 229] on button "Start" at bounding box center [699, 230] width 49 height 25
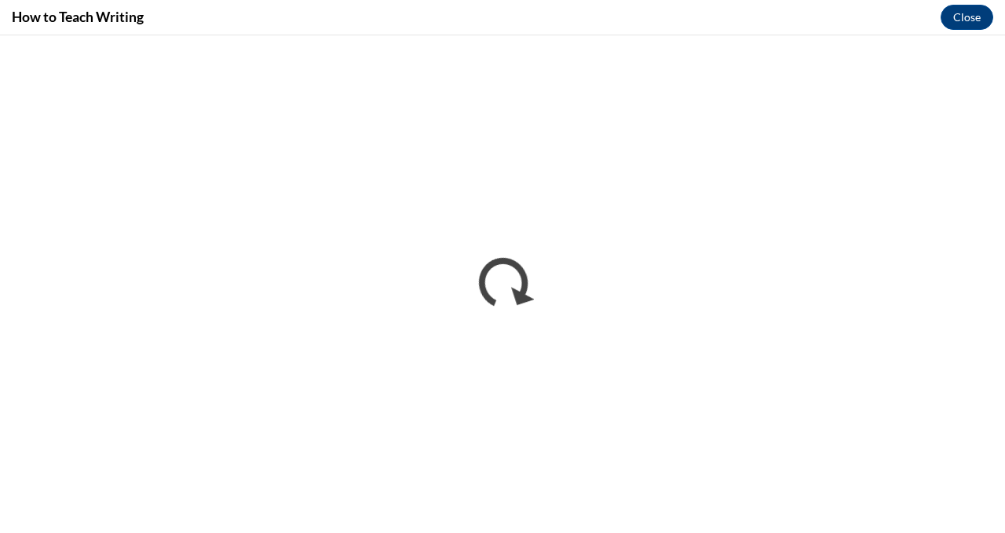
scroll to position [0, 0]
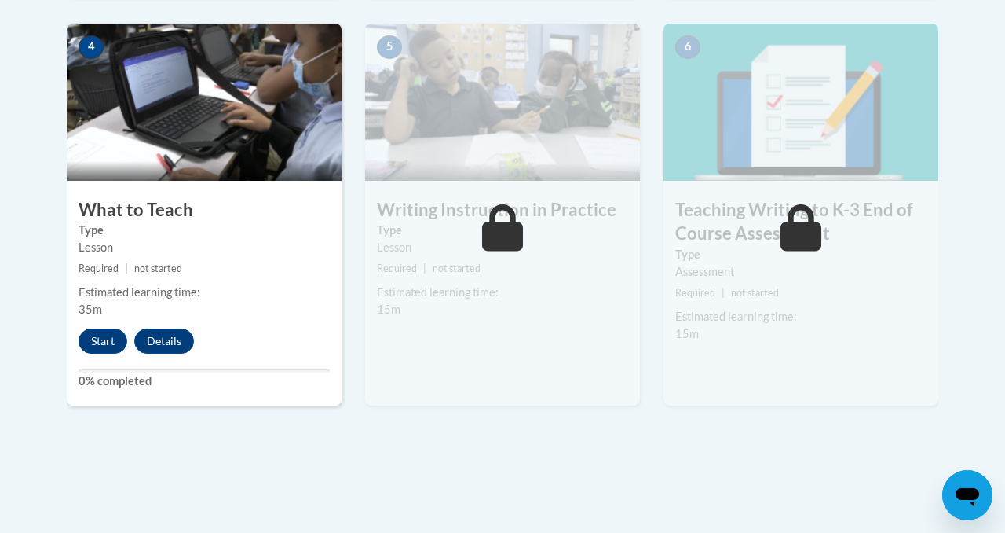
scroll to position [927, 0]
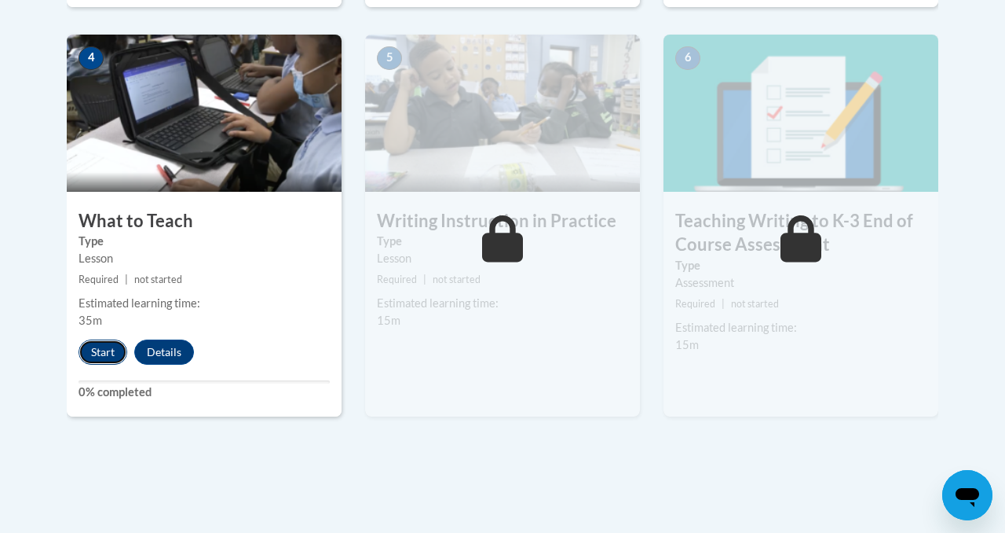
click at [112, 352] on button "Start" at bounding box center [103, 351] width 49 height 25
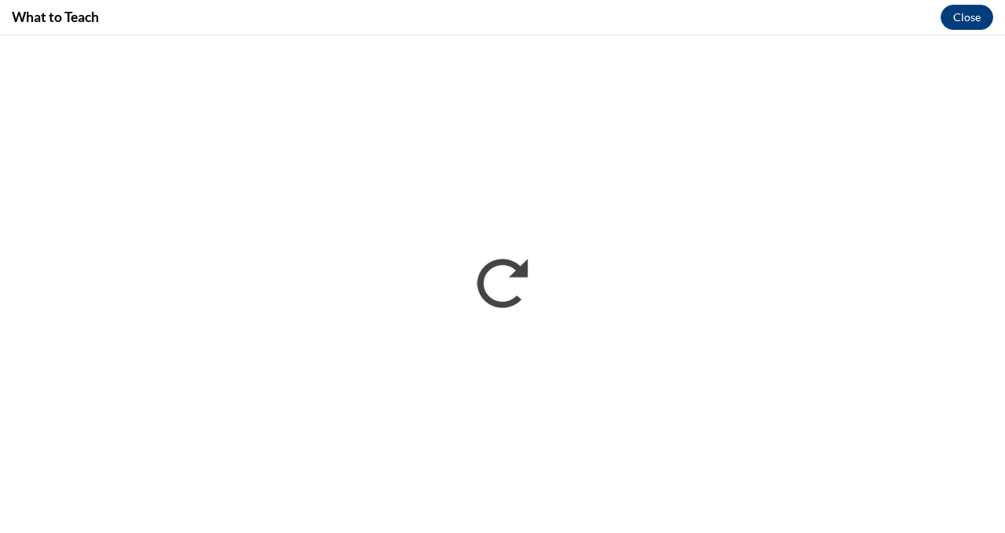
scroll to position [0, 0]
